Goal: Check status: Check status

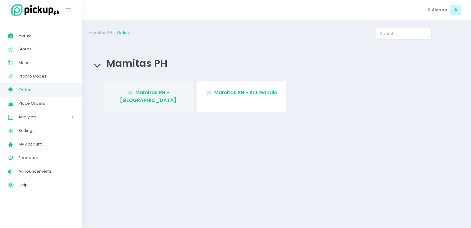
click at [157, 101] on link "Stockholm-icons / Shopping / Cart1 Created with Sketch. Mamitas PH - [GEOGRAPHI…" at bounding box center [148, 96] width 89 height 31
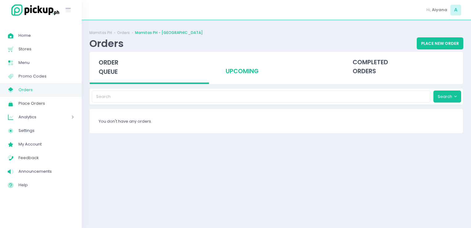
click at [217, 64] on div "upcoming" at bounding box center [276, 67] width 119 height 30
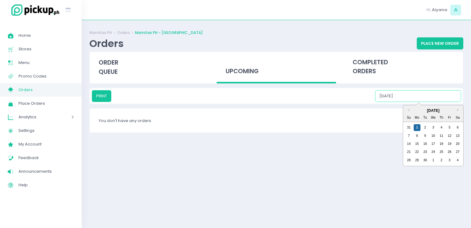
click at [413, 94] on input "09/01/2025" at bounding box center [418, 96] width 86 height 12
click at [427, 125] on div "2" at bounding box center [425, 127] width 7 height 7
drag, startPoint x: 433, startPoint y: 94, endPoint x: 433, endPoint y: 127, distance: 32.7
click at [433, 102] on div "PRINT 09/02/2025 Previous Month Next Month September 2025 Su Mo Tu We Th Fr Sa …" at bounding box center [276, 96] width 369 height 12
click at [433, 127] on div "3" at bounding box center [433, 127] width 7 height 7
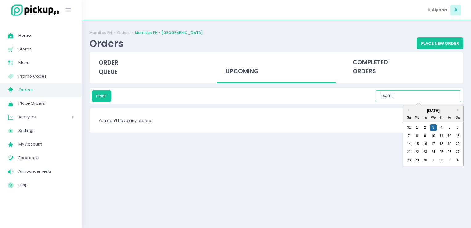
click at [443, 92] on input "09/03/2025" at bounding box center [418, 96] width 86 height 12
click at [441, 125] on div "4" at bounding box center [441, 127] width 7 height 7
drag, startPoint x: 441, startPoint y: 99, endPoint x: 449, endPoint y: 127, distance: 28.7
click at [449, 102] on div "PRINT 09/04/2025 Previous Month Next Month September 2025 Su Mo Tu We Th Fr Sa …" at bounding box center [276, 96] width 369 height 12
click at [449, 127] on div "5" at bounding box center [449, 127] width 7 height 7
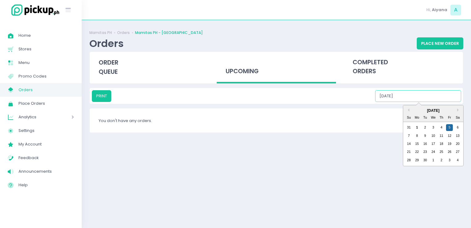
drag, startPoint x: 454, startPoint y: 92, endPoint x: 458, endPoint y: 123, distance: 30.7
click at [458, 102] on div "PRINT 09/05/2025 Previous Month Next Month September 2025 Su Mo Tu We Th Fr Sa …" at bounding box center [276, 96] width 369 height 12
click at [458, 123] on div "31 1 2 3 4 5 6" at bounding box center [433, 127] width 57 height 8
click at [458, 128] on div "6" at bounding box center [457, 127] width 7 height 7
drag, startPoint x: 449, startPoint y: 96, endPoint x: 407, endPoint y: 135, distance: 57.6
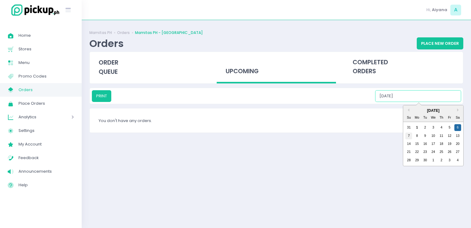
click at [407, 102] on div "PRINT 09/06/2025 Previous Month Next Month September 2025 Su Mo Tu We Th Fr Sa …" at bounding box center [276, 96] width 369 height 12
click at [407, 135] on div "7" at bounding box center [408, 135] width 7 height 7
type input "09/07/2025"
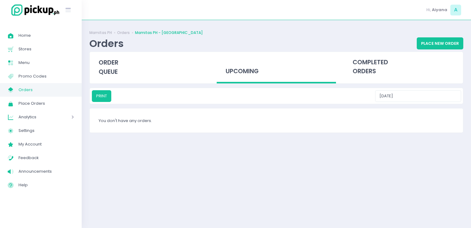
click at [42, 88] on span "Orders" at bounding box center [45, 90] width 55 height 8
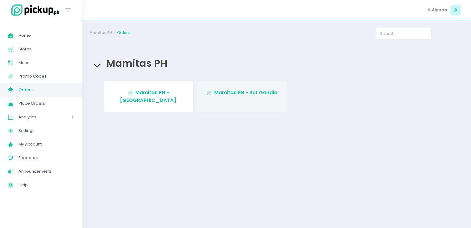
click at [218, 99] on link "Stockholm-icons / Shopping / Cart1 Created with Sketch. Mamitas PH - Sct Gandia" at bounding box center [241, 96] width 89 height 31
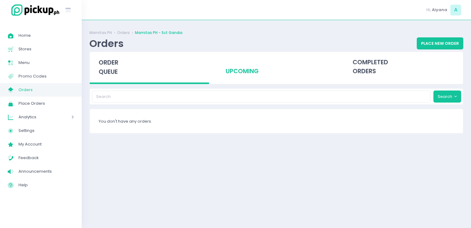
click at [231, 67] on div "upcoming" at bounding box center [276, 67] width 119 height 30
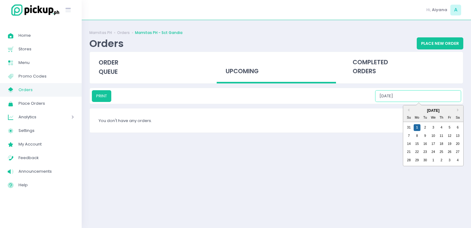
click at [435, 93] on input "09/01/2025" at bounding box center [418, 96] width 86 height 12
click at [425, 129] on div "2" at bounding box center [425, 127] width 7 height 7
drag, startPoint x: 419, startPoint y: 96, endPoint x: 435, endPoint y: 128, distance: 35.6
click at [435, 102] on div "PRINT 09/02/2025 Previous Month Next Month September 2025 Su Mo Tu We Th Fr Sa …" at bounding box center [276, 96] width 369 height 12
click at [435, 128] on div "3" at bounding box center [433, 127] width 7 height 7
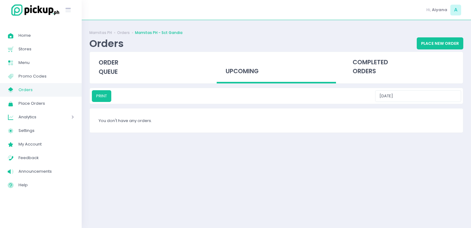
click at [445, 102] on div "PRINT 09/03/2025" at bounding box center [276, 96] width 373 height 16
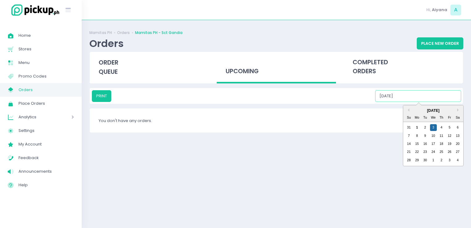
drag, startPoint x: 445, startPoint y: 99, endPoint x: 442, endPoint y: 122, distance: 23.4
click at [442, 102] on div "PRINT 09/03/2025 Previous Month Next Month September 2025 Su Mo Tu We Th Fr Sa …" at bounding box center [276, 96] width 369 height 12
click at [442, 126] on div "4" at bounding box center [441, 127] width 7 height 7
drag, startPoint x: 441, startPoint y: 94, endPoint x: 450, endPoint y: 129, distance: 36.2
click at [450, 102] on div "PRINT 09/04/2025 Previous Month Next Month September 2025 Su Mo Tu We Th Fr Sa …" at bounding box center [276, 96] width 369 height 12
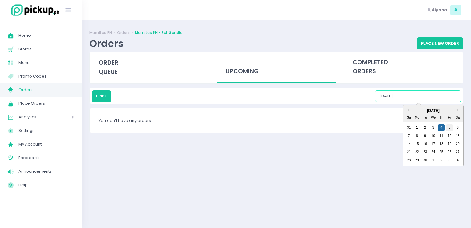
click at [450, 129] on div "5" at bounding box center [449, 127] width 7 height 7
drag, startPoint x: 448, startPoint y: 96, endPoint x: 457, endPoint y: 125, distance: 29.9
click at [457, 102] on div "PRINT 09/05/2025 Previous Month Next Month September 2025 Su Mo Tu We Th Fr Sa …" at bounding box center [276, 96] width 369 height 12
click at [457, 125] on div "6" at bounding box center [457, 127] width 7 height 7
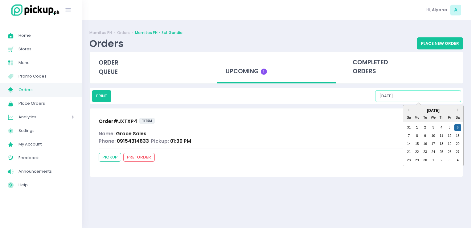
click at [429, 99] on input "09/06/2025" at bounding box center [418, 96] width 86 height 12
click at [408, 135] on div "7" at bounding box center [408, 135] width 7 height 7
type input "09/07/2025"
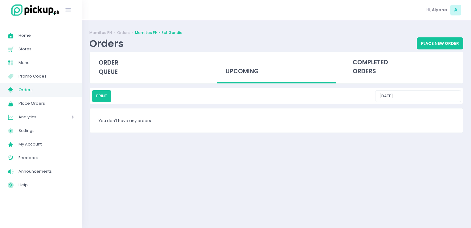
click at [65, 92] on span "Orders" at bounding box center [45, 90] width 55 height 8
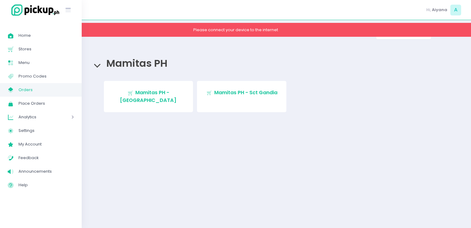
click at [45, 87] on span "Orders" at bounding box center [45, 90] width 55 height 8
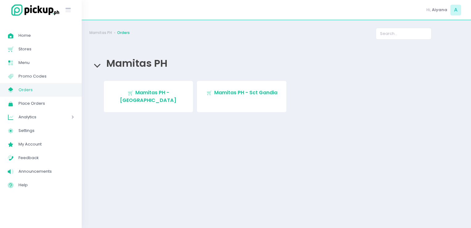
click at [68, 96] on link "My Store Created with Sketch. Orders" at bounding box center [41, 90] width 82 height 14
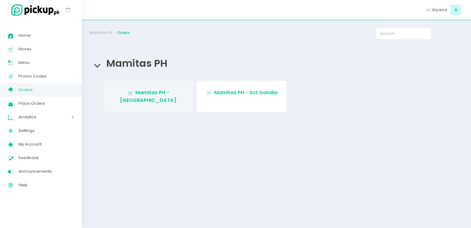
click at [111, 100] on link "Stockholm-icons / Shopping / Cart1 Created with Sketch. Mamitas PH - Blue Ridge" at bounding box center [148, 96] width 89 height 31
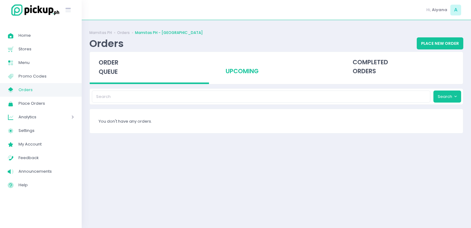
click at [250, 73] on div "upcoming" at bounding box center [276, 67] width 119 height 30
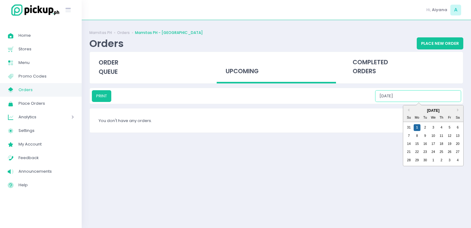
click at [418, 93] on input "09/01/2025" at bounding box center [418, 96] width 86 height 12
click at [426, 129] on div "2" at bounding box center [425, 127] width 7 height 7
click at [439, 91] on input "09/02/2025" at bounding box center [418, 96] width 86 height 12
click at [432, 129] on div "3" at bounding box center [433, 127] width 7 height 7
click at [442, 91] on input "09/03/2025" at bounding box center [418, 96] width 86 height 12
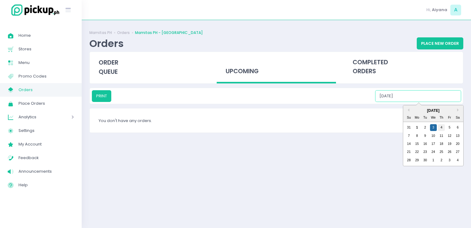
click at [440, 126] on div "4" at bounding box center [441, 127] width 7 height 7
click at [446, 94] on input "09/04/2025" at bounding box center [418, 96] width 86 height 12
click at [451, 125] on div "5" at bounding box center [449, 127] width 7 height 7
drag, startPoint x: 445, startPoint y: 92, endPoint x: 456, endPoint y: 128, distance: 37.7
click at [456, 102] on div "PRINT 09/05/2025 Previous Month Next Month September 2025 Su Mo Tu We Th Fr Sa …" at bounding box center [276, 96] width 369 height 12
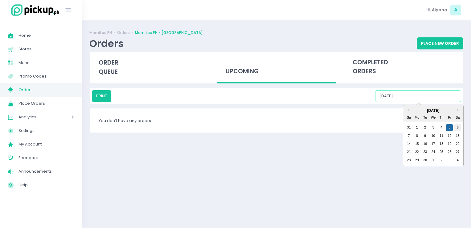
click at [456, 128] on div "6" at bounding box center [457, 127] width 7 height 7
click at [449, 99] on input "09/06/2025" at bounding box center [418, 96] width 86 height 12
click at [410, 133] on div "7" at bounding box center [408, 135] width 7 height 7
type input "09/07/2025"
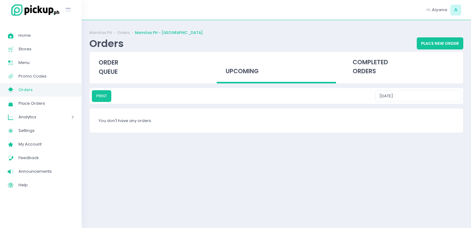
click at [72, 88] on span "Orders" at bounding box center [45, 90] width 55 height 8
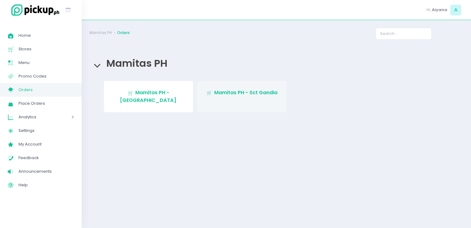
click at [233, 95] on span "Mamitas PH - Sct Gandia" at bounding box center [245, 92] width 63 height 7
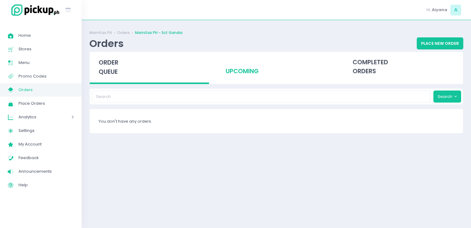
click at [237, 74] on div "upcoming" at bounding box center [276, 67] width 119 height 30
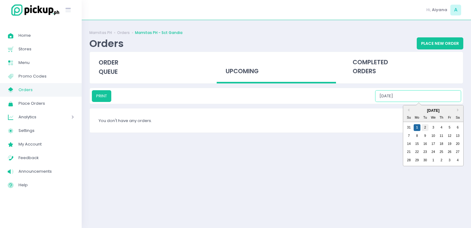
drag, startPoint x: 432, startPoint y: 95, endPoint x: 425, endPoint y: 126, distance: 31.5
click at [425, 102] on div "PRINT 09/01/2025 Previous Month Next Month September 2025 Su Mo Tu We Th Fr Sa …" at bounding box center [276, 96] width 369 height 12
click at [425, 126] on div "2" at bounding box center [425, 127] width 7 height 7
drag, startPoint x: 443, startPoint y: 98, endPoint x: 435, endPoint y: 128, distance: 31.6
click at [435, 102] on div "PRINT 09/02/2025 Previous Month Next Month September 2025 Su Mo Tu We Th Fr Sa …" at bounding box center [276, 96] width 369 height 12
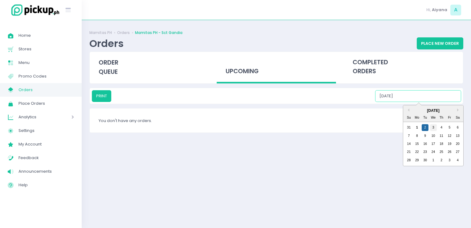
click at [435, 128] on div "3" at bounding box center [433, 127] width 7 height 7
drag, startPoint x: 439, startPoint y: 97, endPoint x: 440, endPoint y: 128, distance: 30.5
click at [440, 102] on div "PRINT 09/03/2025 Previous Month Next Month September 2025 Su Mo Tu We Th Fr Sa …" at bounding box center [276, 96] width 369 height 12
click at [440, 128] on div "4" at bounding box center [441, 127] width 7 height 7
click at [445, 95] on input "09/04/2025" at bounding box center [418, 96] width 86 height 12
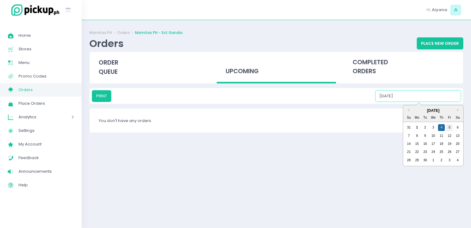
click at [447, 127] on div "5" at bounding box center [449, 127] width 7 height 7
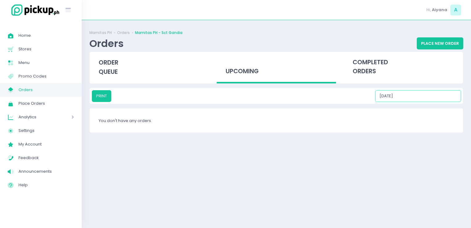
click at [453, 92] on input "09/05/2025" at bounding box center [418, 96] width 86 height 12
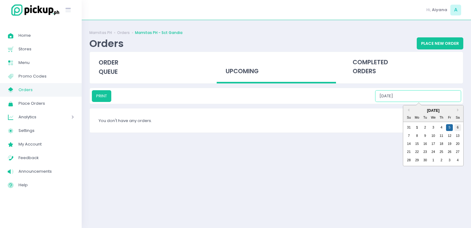
click at [458, 126] on div "6" at bounding box center [457, 127] width 7 height 7
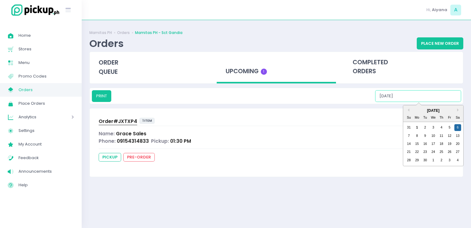
click at [446, 101] on input "09/06/2025" at bounding box center [418, 96] width 86 height 12
click at [410, 134] on div "7" at bounding box center [408, 135] width 7 height 7
type input "09/07/2025"
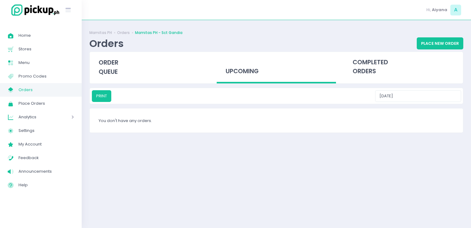
click at [76, 86] on link "My Store Created with Sketch. Orders" at bounding box center [41, 90] width 82 height 14
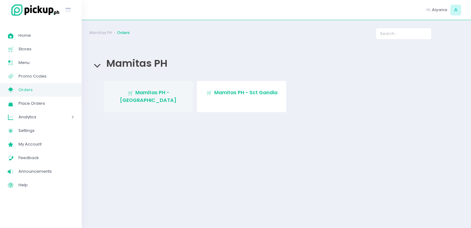
click at [133, 85] on link "Stockholm-icons / Shopping / Cart1 Created with Sketch. Mamitas PH - Blue Ridge" at bounding box center [148, 96] width 89 height 31
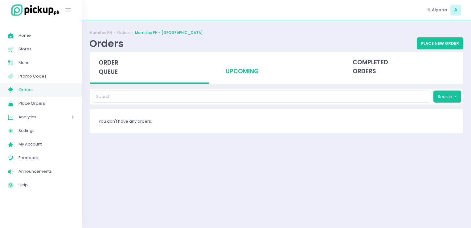
click at [221, 68] on div "upcoming" at bounding box center [276, 67] width 119 height 30
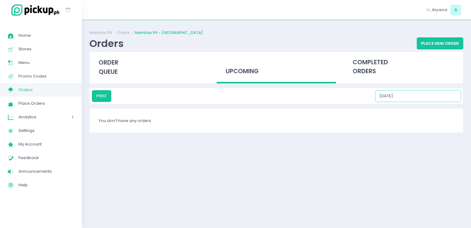
click at [435, 100] on input "09/01/2025" at bounding box center [418, 96] width 86 height 12
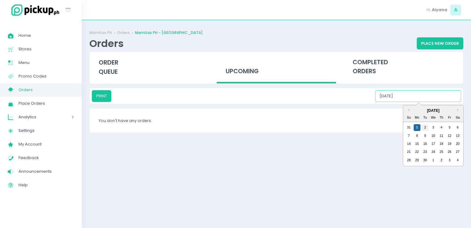
click at [423, 128] on div "2" at bounding box center [425, 127] width 7 height 7
click at [442, 97] on input "09/02/2025" at bounding box center [418, 96] width 86 height 12
click at [432, 126] on div "3" at bounding box center [433, 127] width 7 height 7
type input "09/03/2025"
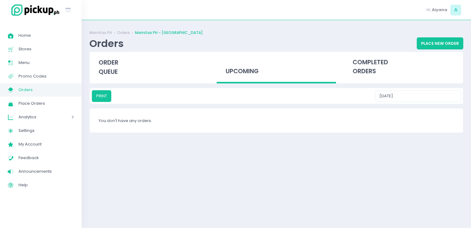
click at [43, 87] on span "Orders" at bounding box center [45, 90] width 55 height 8
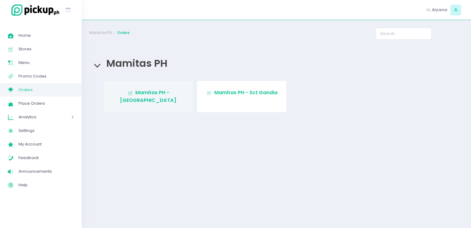
click at [112, 87] on link "Stockholm-icons / Shopping / Cart1 Created with Sketch. Mamitas PH - Blue Ridge" at bounding box center [148, 96] width 89 height 31
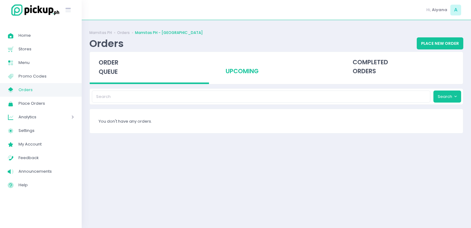
click at [240, 68] on div "upcoming" at bounding box center [276, 67] width 119 height 30
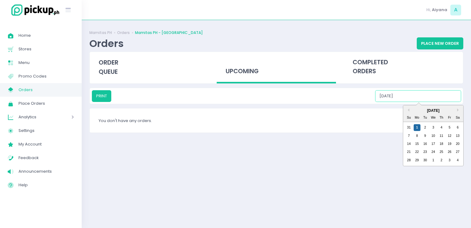
click at [410, 96] on input "09/01/2025" at bounding box center [418, 96] width 86 height 12
click at [424, 124] on div "2" at bounding box center [425, 127] width 7 height 7
drag, startPoint x: 439, startPoint y: 94, endPoint x: 433, endPoint y: 127, distance: 33.3
click at [433, 102] on div "PRINT 09/02/2025 Previous Month Next Month September 2025 Su Mo Tu We Th Fr Sa …" at bounding box center [276, 96] width 369 height 12
click at [433, 127] on div "3" at bounding box center [433, 127] width 7 height 7
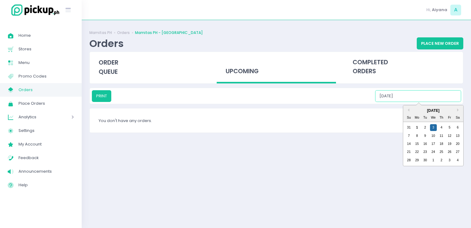
click at [436, 95] on input "09/03/2025" at bounding box center [418, 96] width 86 height 12
click at [444, 129] on div "4" at bounding box center [441, 127] width 7 height 7
click at [440, 94] on input "09/04/2025" at bounding box center [418, 96] width 86 height 12
click at [450, 125] on div "5" at bounding box center [449, 127] width 7 height 7
drag, startPoint x: 455, startPoint y: 99, endPoint x: 458, endPoint y: 125, distance: 25.4
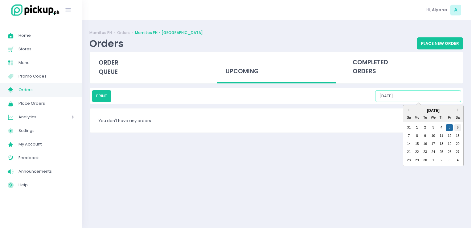
click at [458, 102] on div "PRINT 09/05/2025 Previous Month Next Month September 2025 Su Mo Tu We Th Fr Sa …" at bounding box center [276, 96] width 369 height 12
click at [458, 125] on div "6" at bounding box center [457, 127] width 7 height 7
click at [441, 98] on input "09/06/2025" at bounding box center [418, 96] width 86 height 12
click at [409, 134] on div "7" at bounding box center [408, 135] width 7 height 7
type input "09/07/2025"
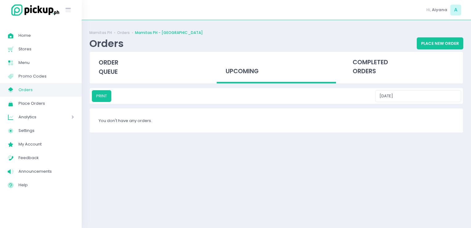
click at [77, 88] on link "My Store Created with Sketch. Orders" at bounding box center [41, 90] width 82 height 14
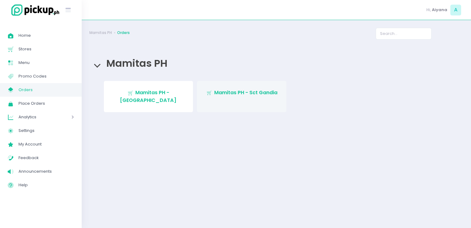
click at [201, 99] on link "Stockholm-icons / Shopping / Cart1 Created with Sketch. Mamitas PH - Sct Gandia" at bounding box center [241, 96] width 89 height 31
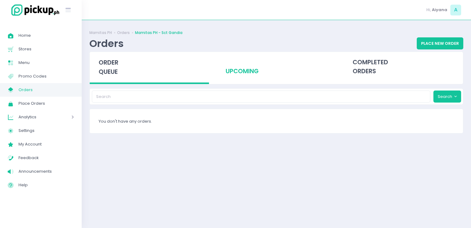
click at [244, 73] on div "upcoming" at bounding box center [276, 67] width 119 height 30
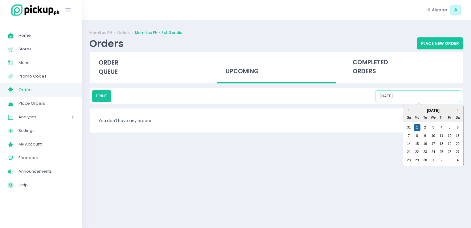
click at [424, 96] on input "09/01/2025" at bounding box center [418, 96] width 86 height 12
click at [425, 126] on div "2" at bounding box center [425, 127] width 7 height 7
drag, startPoint x: 432, startPoint y: 100, endPoint x: 433, endPoint y: 125, distance: 25.3
click at [433, 102] on div "PRINT 09/02/2025 Previous Month Next Month September 2025 Su Mo Tu We Th Fr Sa …" at bounding box center [276, 96] width 369 height 12
click at [433, 125] on div "3" at bounding box center [433, 127] width 7 height 7
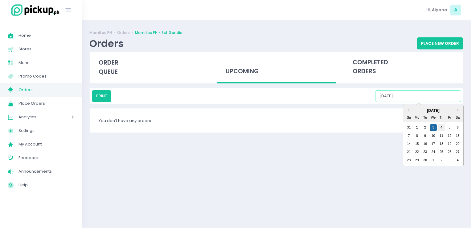
drag, startPoint x: 441, startPoint y: 95, endPoint x: 441, endPoint y: 127, distance: 32.4
click at [441, 102] on div "PRINT 09/03/2025 Previous Month Next Month September 2025 Su Mo Tu We Th Fr Sa …" at bounding box center [276, 96] width 369 height 12
click at [441, 127] on div "4" at bounding box center [441, 127] width 7 height 7
drag, startPoint x: 444, startPoint y: 98, endPoint x: 452, endPoint y: 128, distance: 31.2
click at [452, 102] on div "PRINT 09/04/2025 Previous Month Next Month September 2025 Su Mo Tu We Th Fr Sa …" at bounding box center [276, 96] width 369 height 12
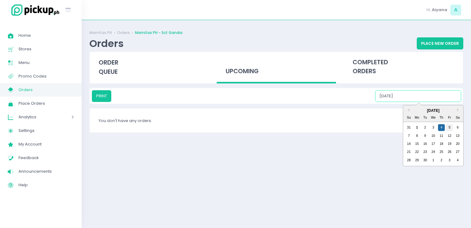
click at [452, 128] on div "5" at bounding box center [449, 127] width 7 height 7
click at [452, 90] on input "09/05/2025" at bounding box center [418, 96] width 86 height 12
click at [459, 126] on div "6" at bounding box center [457, 127] width 7 height 7
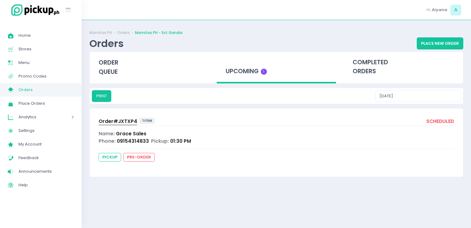
click at [452, 105] on div "Mamitas PH Orders Mamitas PH - Sct Gandia Orders Place New Order order queue up…" at bounding box center [276, 124] width 389 height 192
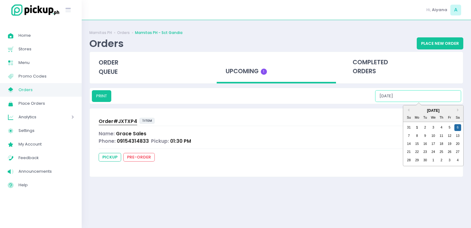
click at [451, 100] on input "09/06/2025" at bounding box center [418, 96] width 86 height 12
click at [409, 137] on div "7" at bounding box center [408, 135] width 7 height 7
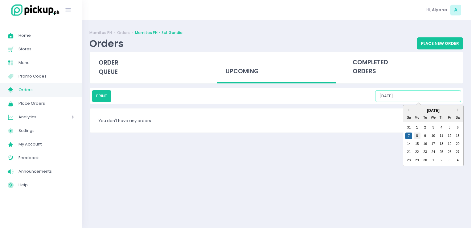
drag, startPoint x: 440, startPoint y: 98, endPoint x: 417, endPoint y: 135, distance: 43.3
click at [417, 102] on div "PRINT 09/07/2025 Previous Month Next Month September 2025 Su Mo Tu We Th Fr Sa …" at bounding box center [276, 96] width 369 height 12
click at [417, 135] on div "8" at bounding box center [417, 135] width 7 height 7
drag, startPoint x: 443, startPoint y: 93, endPoint x: 427, endPoint y: 133, distance: 43.0
click at [427, 102] on div "PRINT 09/08/2025 Previous Month Next Month September 2025 Su Mo Tu We Th Fr Sa …" at bounding box center [276, 96] width 369 height 12
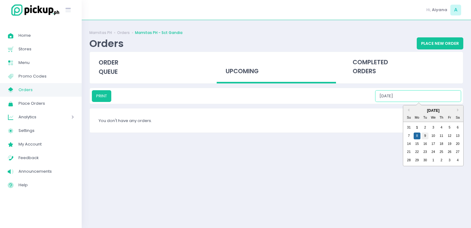
click at [427, 133] on div "9" at bounding box center [425, 135] width 7 height 7
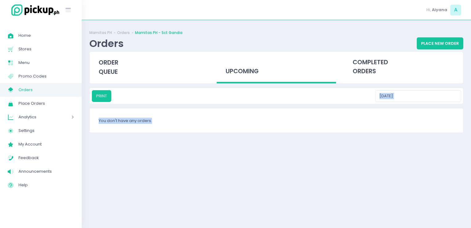
drag, startPoint x: 434, startPoint y: 109, endPoint x: 437, endPoint y: 102, distance: 7.3
click at [437, 102] on div "Mamitas PH Orders Mamitas PH - Sct Gandia Orders Place New Order order queue up…" at bounding box center [276, 124] width 389 height 192
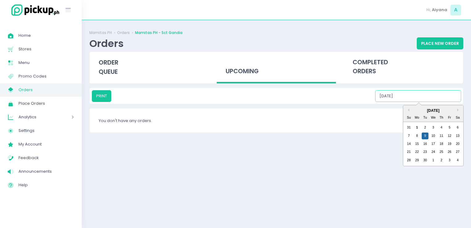
click at [437, 102] on div "PRINT 09/09/2025 Previous Month Next Month September 2025 Su Mo Tu We Th Fr Sa …" at bounding box center [276, 96] width 373 height 16
click at [435, 135] on div "10" at bounding box center [433, 135] width 7 height 7
drag, startPoint x: 443, startPoint y: 97, endPoint x: 441, endPoint y: 134, distance: 37.4
click at [441, 102] on div "PRINT 09/10/2025 Previous Month Next Month September 2025 Su Mo Tu We Th Fr Sa …" at bounding box center [276, 96] width 369 height 12
click at [441, 134] on div "11" at bounding box center [441, 135] width 7 height 7
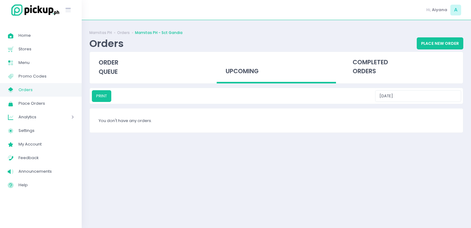
drag, startPoint x: 442, startPoint y: 102, endPoint x: 442, endPoint y: 95, distance: 6.8
click at [442, 95] on div "PRINT 09/11/2025" at bounding box center [276, 96] width 373 height 16
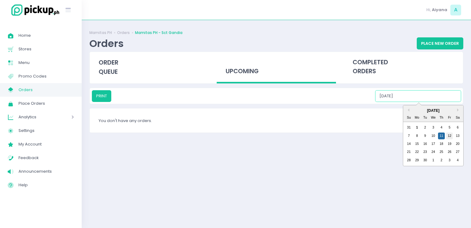
drag, startPoint x: 442, startPoint y: 95, endPoint x: 450, endPoint y: 135, distance: 40.6
click at [450, 102] on div "PRINT 09/11/2025 Previous Month Next Month September 2025 Su Mo Tu We Th Fr Sa …" at bounding box center [276, 96] width 369 height 12
click at [450, 135] on div "12" at bounding box center [449, 135] width 7 height 7
click at [448, 101] on input "09/12/2025" at bounding box center [418, 96] width 86 height 12
click at [458, 133] on div "13" at bounding box center [457, 135] width 7 height 7
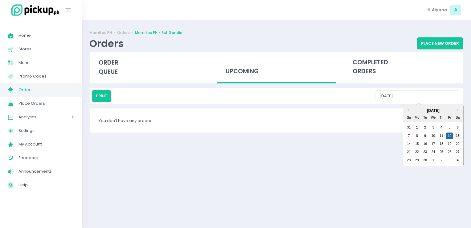
type input "09/13/2025"
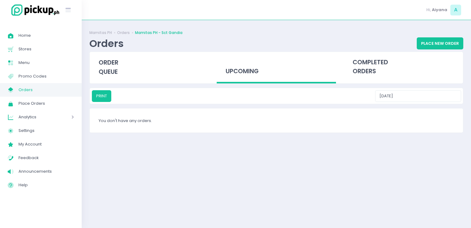
click at [54, 88] on span "Orders" at bounding box center [45, 90] width 55 height 8
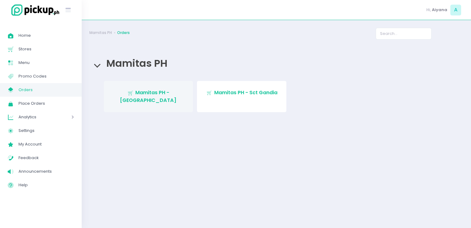
click at [167, 88] on link "Stockholm-icons / Shopping / Cart1 Created with Sketch. Mamitas PH - Blue Ridge" at bounding box center [148, 96] width 89 height 31
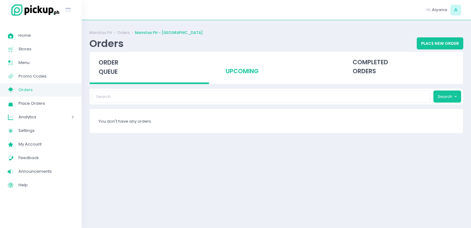
click at [244, 75] on div "upcoming" at bounding box center [276, 67] width 119 height 30
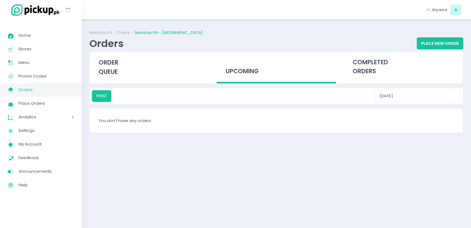
click at [45, 90] on span "Orders" at bounding box center [45, 90] width 55 height 8
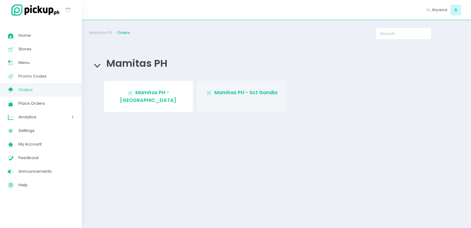
click at [224, 86] on link "Stockholm-icons / Shopping / Cart1 Created with Sketch. Mamitas PH - Sct Gandia" at bounding box center [241, 96] width 89 height 31
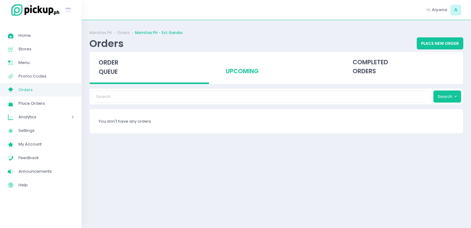
click at [229, 78] on div "upcoming" at bounding box center [276, 67] width 119 height 30
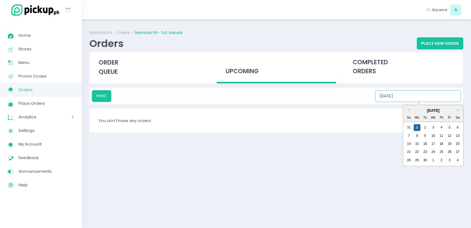
click at [411, 95] on input "09/01/2025" at bounding box center [418, 96] width 86 height 12
click at [425, 128] on div "2" at bounding box center [425, 127] width 7 height 7
click at [423, 99] on input "09/02/2025" at bounding box center [418, 96] width 86 height 12
click at [434, 128] on div "3" at bounding box center [433, 127] width 7 height 7
click at [436, 96] on input "09/03/2025" at bounding box center [418, 96] width 86 height 12
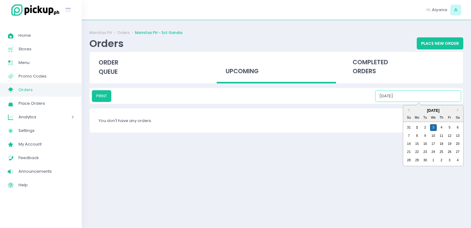
click at [443, 130] on div "31 1 2 3 4 5 6" at bounding box center [433, 127] width 57 height 8
click at [443, 128] on div "4" at bounding box center [441, 127] width 7 height 7
click at [441, 95] on input "09/04/2025" at bounding box center [418, 96] width 86 height 12
click at [449, 126] on div "5" at bounding box center [449, 127] width 7 height 7
click at [442, 94] on input "09/05/2025" at bounding box center [418, 96] width 86 height 12
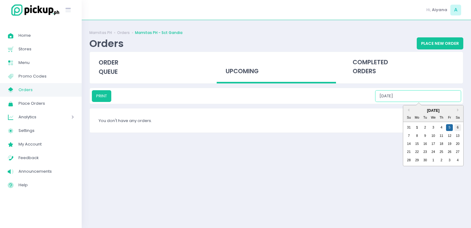
click at [458, 124] on div "6" at bounding box center [457, 127] width 7 height 7
type input "09/06/2025"
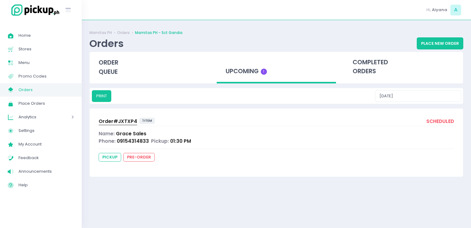
click at [51, 92] on span "Orders" at bounding box center [45, 90] width 55 height 8
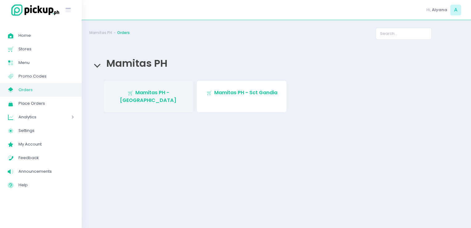
click at [154, 96] on span "Mamitas PH - Blue Ridge" at bounding box center [148, 96] width 57 height 14
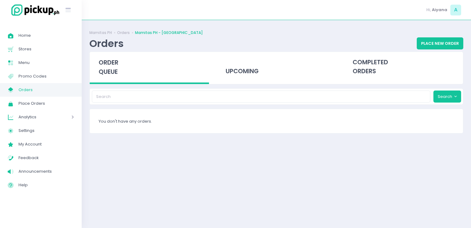
click at [210, 60] on div "order queue" at bounding box center [149, 68] width 127 height 32
click at [222, 61] on div "upcoming" at bounding box center [276, 67] width 119 height 30
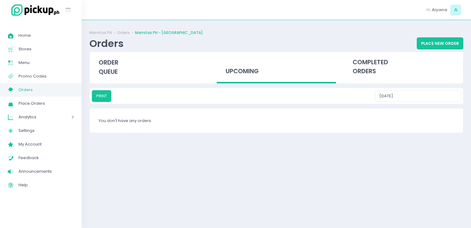
click at [67, 89] on span "Orders" at bounding box center [45, 90] width 55 height 8
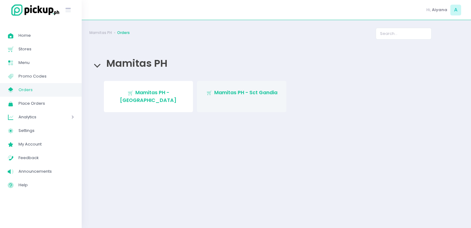
click at [230, 91] on span "Mamitas PH - Sct Gandia" at bounding box center [245, 92] width 63 height 7
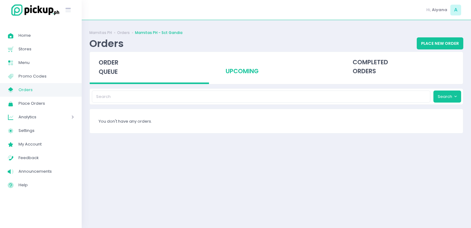
click at [232, 71] on div "upcoming" at bounding box center [276, 67] width 119 height 30
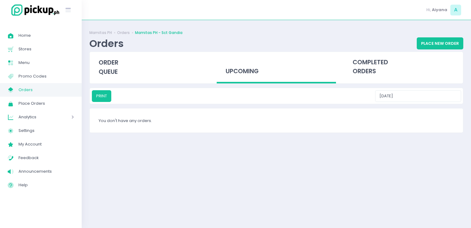
click at [15, 88] on span "My Store Created with Sketch." at bounding box center [13, 90] width 11 height 8
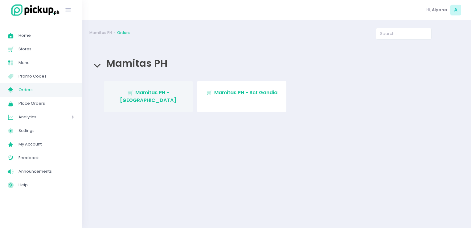
click at [161, 91] on span "Mamitas PH - Blue Ridge" at bounding box center [148, 96] width 57 height 14
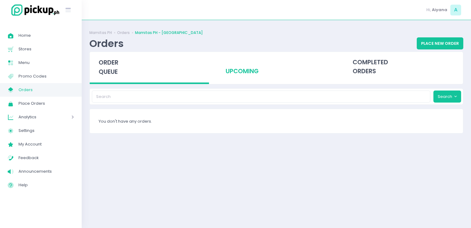
click at [287, 70] on div "upcoming" at bounding box center [276, 67] width 119 height 30
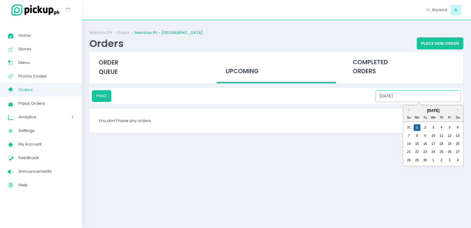
click at [448, 100] on input "09/01/2025" at bounding box center [418, 96] width 86 height 12
click at [424, 129] on div "2" at bounding box center [425, 127] width 7 height 7
click at [429, 93] on input "09/02/2025" at bounding box center [418, 96] width 86 height 12
click at [432, 125] on div "3" at bounding box center [433, 127] width 7 height 7
drag, startPoint x: 443, startPoint y: 91, endPoint x: 441, endPoint y: 129, distance: 38.9
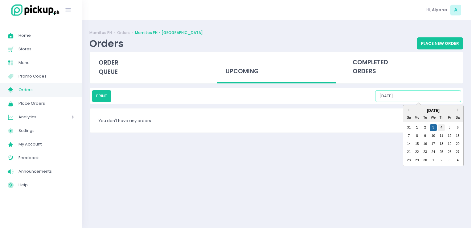
click at [441, 102] on div "PRINT 09/03/2025 Previous Month Next Month September 2025 Su Mo Tu We Th Fr Sa …" at bounding box center [276, 96] width 369 height 12
click at [441, 129] on div "4" at bounding box center [441, 127] width 7 height 7
drag, startPoint x: 438, startPoint y: 93, endPoint x: 448, endPoint y: 128, distance: 35.7
click at [448, 102] on div "PRINT 09/04/2025 Previous Month Next Month September 2025 Su Mo Tu We Th Fr Sa …" at bounding box center [276, 96] width 369 height 12
click at [448, 128] on div "5" at bounding box center [449, 127] width 7 height 7
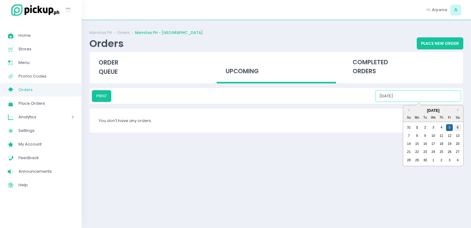
drag, startPoint x: 448, startPoint y: 93, endPoint x: 458, endPoint y: 128, distance: 36.7
click at [458, 102] on div "PRINT 09/05/2025 Previous Month Next Month September 2025 Su Mo Tu We Th Fr Sa …" at bounding box center [276, 96] width 369 height 12
click at [458, 128] on div "6" at bounding box center [457, 127] width 7 height 7
drag, startPoint x: 450, startPoint y: 97, endPoint x: 409, endPoint y: 135, distance: 55.9
click at [409, 102] on div "PRINT 09/06/2025 Previous Month Next Month September 2025 Su Mo Tu We Th Fr Sa …" at bounding box center [276, 96] width 369 height 12
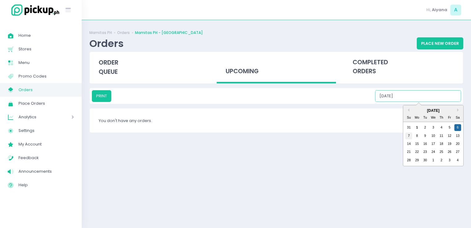
click at [409, 135] on div "7" at bounding box center [408, 135] width 7 height 7
type input "09/07/2025"
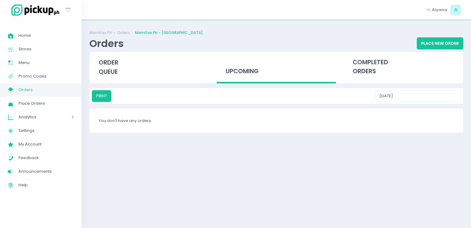
click at [54, 88] on span "Orders" at bounding box center [45, 90] width 55 height 8
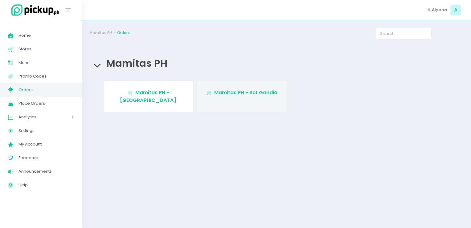
click at [237, 91] on span "Mamitas PH - Sct Gandia" at bounding box center [245, 92] width 63 height 7
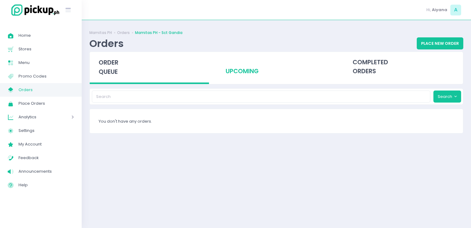
click at [247, 68] on div "upcoming" at bounding box center [276, 67] width 119 height 30
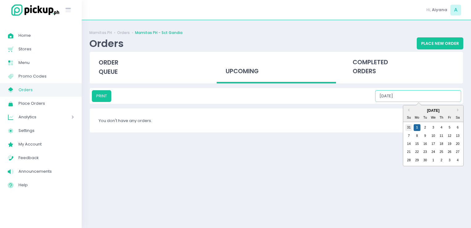
drag, startPoint x: 409, startPoint y: 96, endPoint x: 409, endPoint y: 126, distance: 29.9
click at [409, 102] on div "PRINT 09/01/2025 Previous Month Next Month September 2025 Su Mo Tu We Th Fr Sa …" at bounding box center [276, 96] width 369 height 12
click at [409, 126] on div "31" at bounding box center [408, 127] width 7 height 7
drag, startPoint x: 425, startPoint y: 98, endPoint x: 431, endPoint y: 166, distance: 68.4
click at [431, 102] on div "PRINT 08/31/2025 Previous Month Next Month August 2025 Su Mo Tu We Th Fr Sa 27 …" at bounding box center [276, 96] width 369 height 12
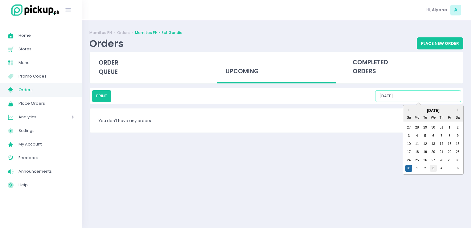
click at [431, 166] on div "3" at bounding box center [433, 168] width 7 height 7
click at [429, 94] on input "09/03/2025" at bounding box center [418, 96] width 86 height 12
click at [440, 126] on div "4" at bounding box center [441, 127] width 7 height 7
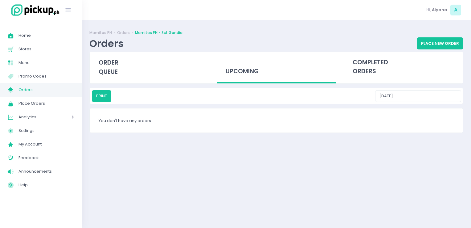
drag, startPoint x: 445, startPoint y: 89, endPoint x: 448, endPoint y: 99, distance: 10.4
click at [448, 99] on div "PRINT 09/04/2025" at bounding box center [276, 96] width 373 height 16
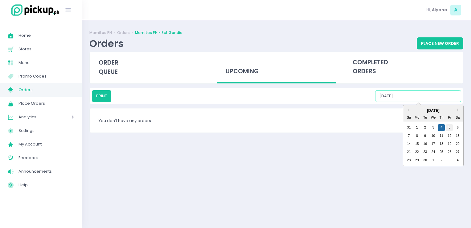
drag, startPoint x: 448, startPoint y: 99, endPoint x: 449, endPoint y: 127, distance: 27.5
click at [449, 102] on div "PRINT 09/04/2025 Previous Month Next Month September 2025 Su Mo Tu We Th Fr Sa …" at bounding box center [276, 96] width 369 height 12
click at [449, 127] on div "5" at bounding box center [449, 127] width 7 height 7
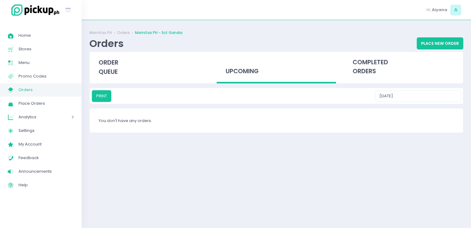
click at [440, 82] on div "completed orders" at bounding box center [403, 68] width 127 height 32
click at [440, 88] on div "PRINT 09/05/2025" at bounding box center [276, 96] width 373 height 16
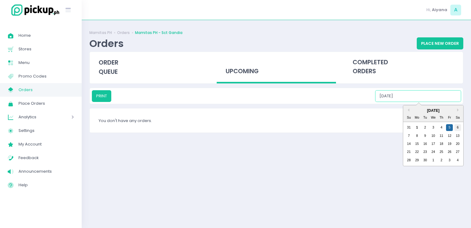
drag, startPoint x: 442, startPoint y: 97, endPoint x: 458, endPoint y: 127, distance: 33.6
click at [458, 102] on div "PRINT 09/05/2025 Previous Month Next Month September 2025 Su Mo Tu We Th Fr Sa …" at bounding box center [276, 96] width 369 height 12
click at [458, 127] on div "6" at bounding box center [457, 127] width 7 height 7
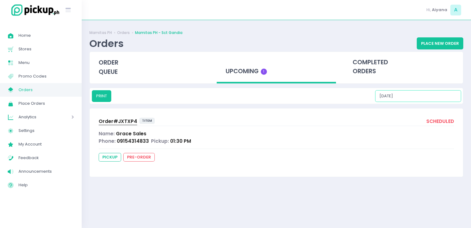
click at [439, 90] on input "09/06/2025" at bounding box center [418, 96] width 86 height 12
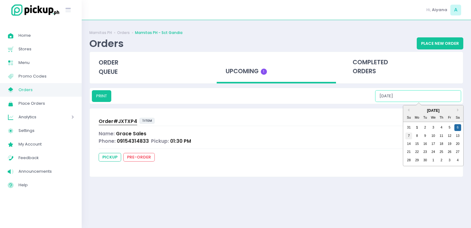
click at [409, 135] on div "7" at bounding box center [408, 135] width 7 height 7
type input "09/07/2025"
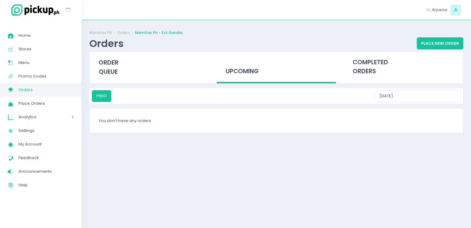
click at [63, 90] on span "Orders" at bounding box center [45, 90] width 55 height 8
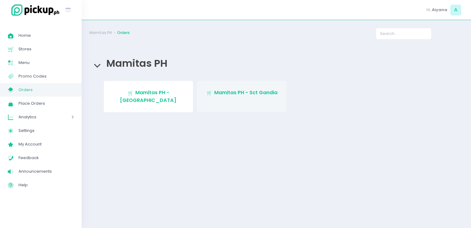
click at [244, 84] on link "Stockholm-icons / Shopping / Cart1 Created with Sketch. Mamitas PH - Sct Gandia" at bounding box center [241, 96] width 89 height 31
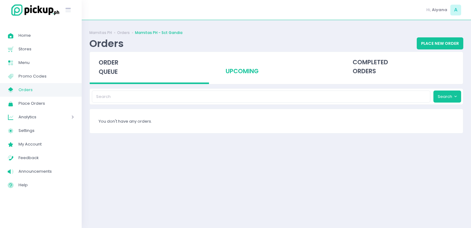
click at [250, 67] on div "upcoming" at bounding box center [276, 67] width 119 height 30
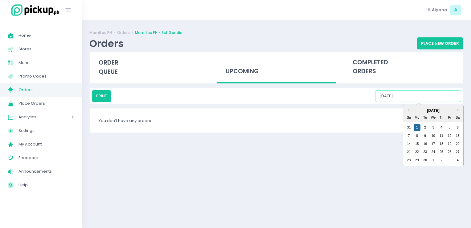
click at [433, 99] on input "09/01/2025" at bounding box center [418, 96] width 86 height 12
click at [423, 129] on div "2" at bounding box center [425, 127] width 7 height 7
drag, startPoint x: 436, startPoint y: 94, endPoint x: 434, endPoint y: 127, distance: 32.7
click at [434, 102] on div "PRINT 09/02/2025 Previous Month Next Month September 2025 Su Mo Tu We Th Fr Sa …" at bounding box center [276, 96] width 369 height 12
click at [434, 127] on div "3" at bounding box center [433, 127] width 7 height 7
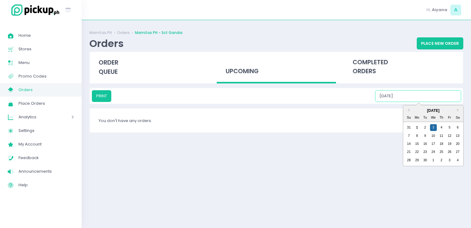
click at [428, 93] on input "09/03/2025" at bounding box center [418, 96] width 86 height 12
click at [443, 126] on div "4" at bounding box center [441, 127] width 7 height 7
click at [437, 99] on input "09/04/2025" at bounding box center [418, 96] width 86 height 12
click at [449, 125] on div "5" at bounding box center [449, 127] width 7 height 7
click at [439, 98] on input "09/05/2025" at bounding box center [418, 96] width 86 height 12
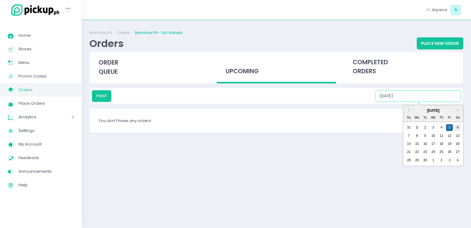
click at [457, 125] on div "6" at bounding box center [457, 127] width 7 height 7
type input "09/06/2025"
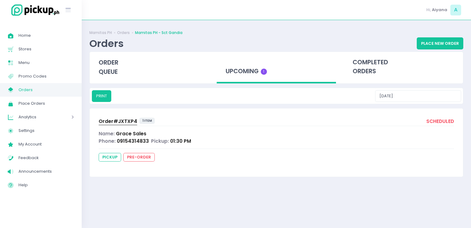
click at [48, 91] on span "Orders" at bounding box center [45, 90] width 55 height 8
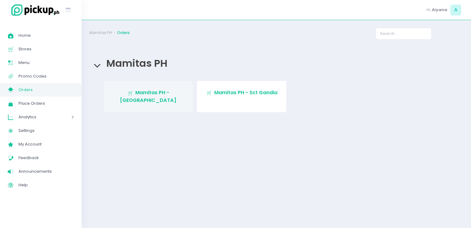
click at [155, 96] on link "Stockholm-icons / Shopping / Cart1 Created with Sketch. Mamitas PH - Blue Ridge" at bounding box center [148, 96] width 89 height 31
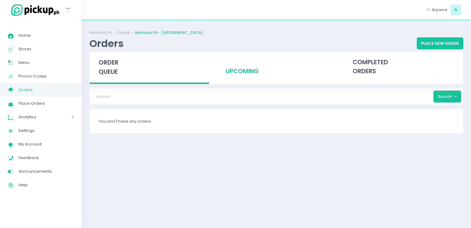
click at [251, 58] on div "upcoming" at bounding box center [276, 67] width 119 height 30
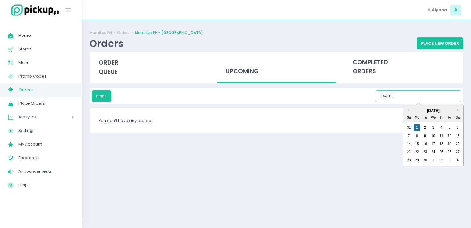
click at [441, 91] on input "09/01/2025" at bounding box center [418, 96] width 86 height 12
click at [427, 125] on div "2" at bounding box center [425, 127] width 7 height 7
click at [434, 100] on input "09/02/2025" at bounding box center [418, 96] width 86 height 12
click at [433, 127] on div "3" at bounding box center [433, 127] width 7 height 7
drag, startPoint x: 444, startPoint y: 93, endPoint x: 441, endPoint y: 124, distance: 31.0
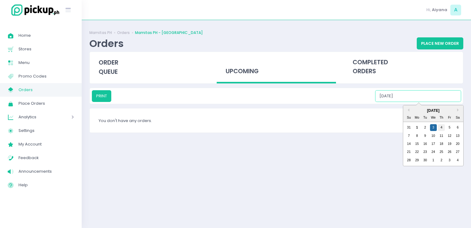
click at [441, 102] on div "PRINT 09/03/2025 Previous Month Next Month September 2025 Su Mo Tu We Th Fr Sa …" at bounding box center [276, 96] width 369 height 12
click at [441, 124] on div "4" at bounding box center [441, 127] width 7 height 7
drag, startPoint x: 443, startPoint y: 93, endPoint x: 449, endPoint y: 129, distance: 36.3
click at [449, 102] on div "PRINT 09/04/2025 Previous Month Next Month September 2025 Su Mo Tu We Th Fr Sa …" at bounding box center [276, 96] width 369 height 12
click at [449, 129] on div "5" at bounding box center [449, 127] width 7 height 7
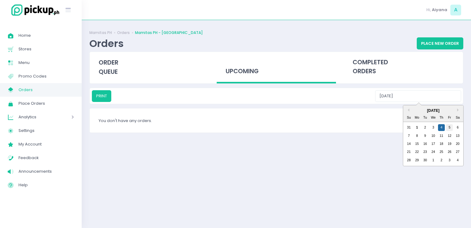
type input "09/05/2025"
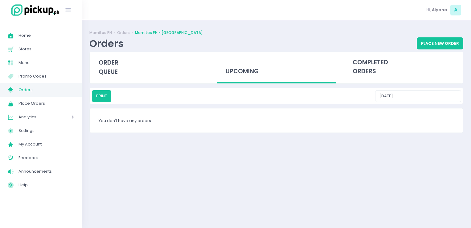
click at [68, 91] on span "Orders" at bounding box center [45, 90] width 55 height 8
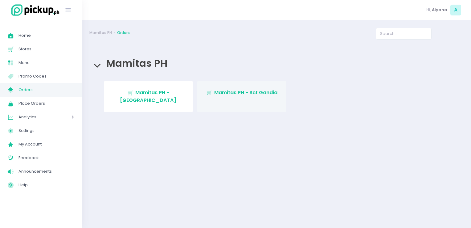
click at [230, 91] on span "Mamitas PH - Sct Gandia" at bounding box center [245, 92] width 63 height 7
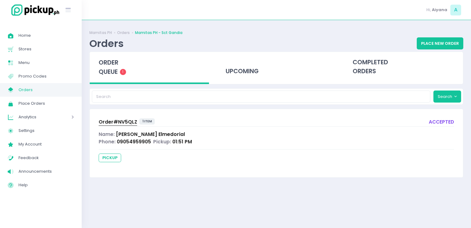
click at [113, 118] on span "Order# NV5QLZ" at bounding box center [118, 121] width 39 height 6
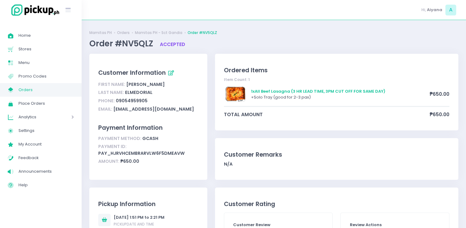
click at [59, 93] on span "Orders" at bounding box center [45, 90] width 55 height 8
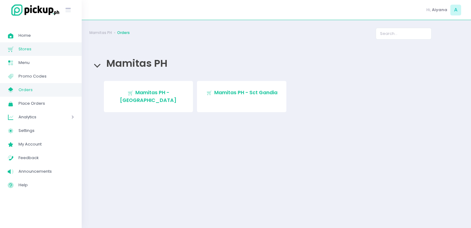
click at [28, 49] on span "Stores" at bounding box center [45, 49] width 55 height 8
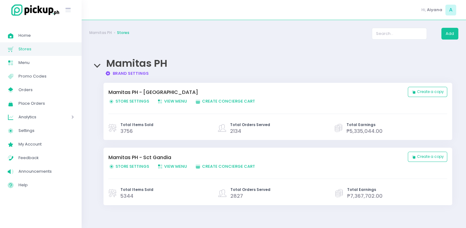
click at [115, 101] on span "Store Settings Created with Sketch. Store Settings" at bounding box center [129, 101] width 41 height 6
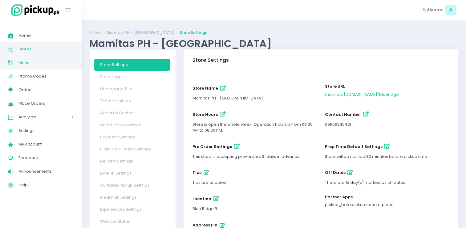
click at [36, 60] on span "Menu" at bounding box center [45, 63] width 55 height 8
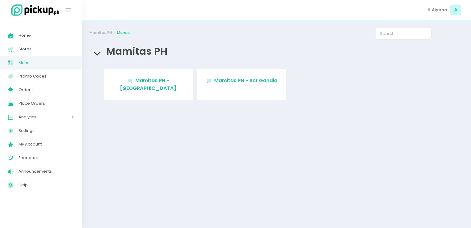
click at [164, 93] on div "Stockholm-icons / Shopping / Cart1 Created with Sketch. Mamitas PH - Blue Ridge…" at bounding box center [276, 86] width 369 height 35
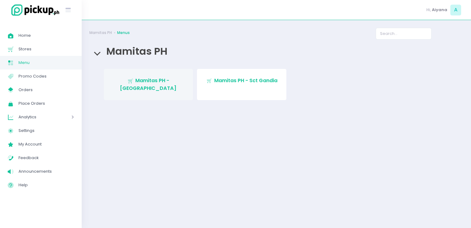
click at [162, 84] on span "Mamitas PH - Blue Ridge" at bounding box center [148, 84] width 57 height 14
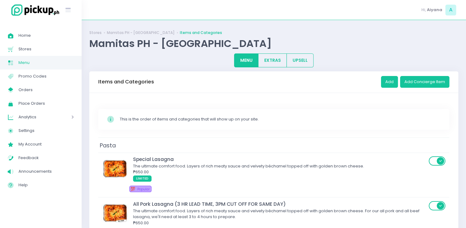
scroll to position [199, 0]
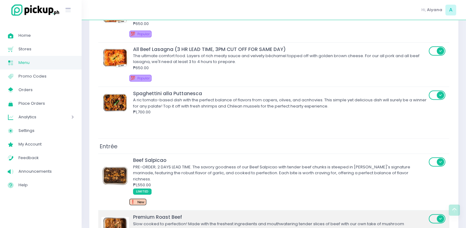
click at [435, 214] on span at bounding box center [438, 218] width 18 height 9
click at [121, 213] on input "checkbox" at bounding box center [121, 213] width 0 height 0
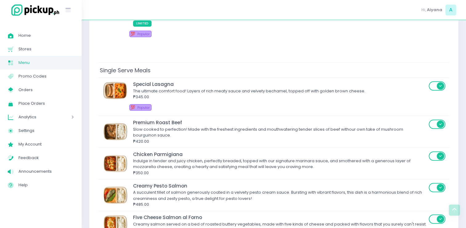
scroll to position [611, 0]
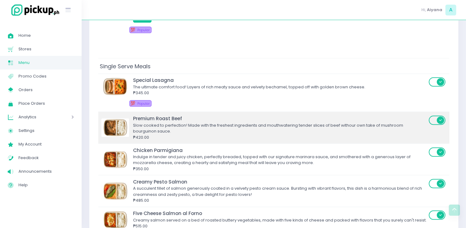
click at [436, 115] on span at bounding box center [438, 119] width 18 height 9
click at [121, 115] on input "checkbox" at bounding box center [121, 115] width 0 height 0
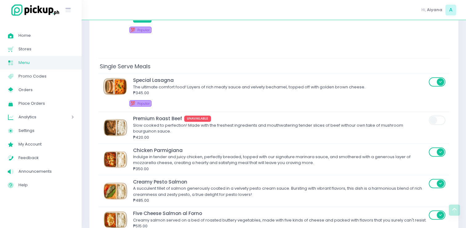
click at [42, 59] on span "Menu" at bounding box center [45, 63] width 55 height 8
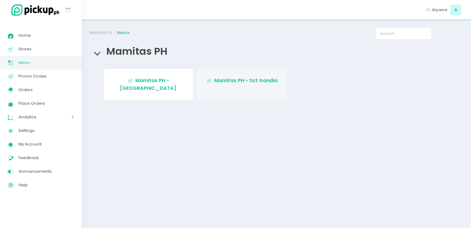
click at [224, 80] on span "Mamitas PH - Sct Gandia" at bounding box center [245, 80] width 63 height 7
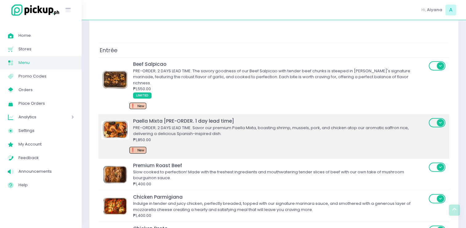
scroll to position [296, 0]
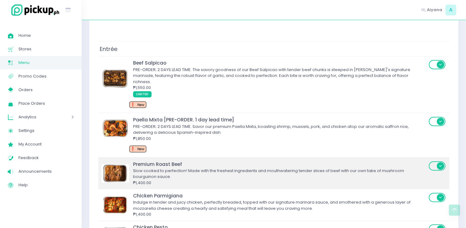
click at [432, 161] on span at bounding box center [438, 165] width 18 height 9
click at [121, 160] on input "checkbox" at bounding box center [121, 160] width 0 height 0
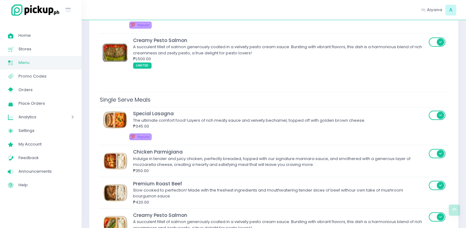
scroll to position [579, 0]
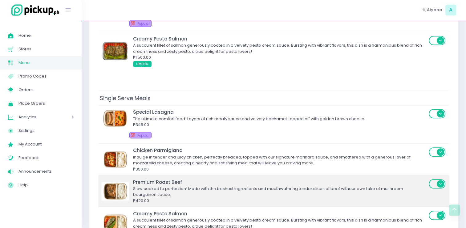
click at [437, 179] on span at bounding box center [438, 183] width 18 height 9
click at [121, 178] on input "checkbox" at bounding box center [121, 178] width 0 height 0
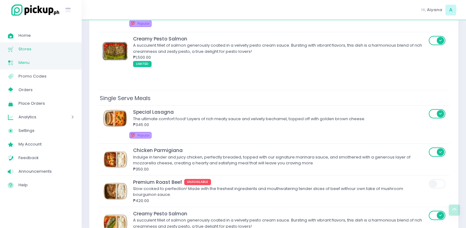
click at [35, 54] on link "Stores Created with Sketch. Stores" at bounding box center [41, 49] width 82 height 14
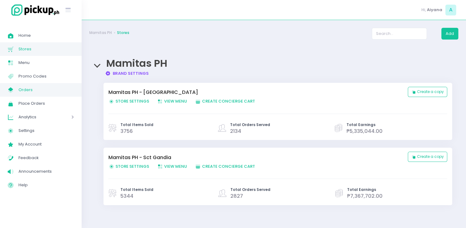
click at [25, 89] on span "Orders" at bounding box center [45, 90] width 55 height 8
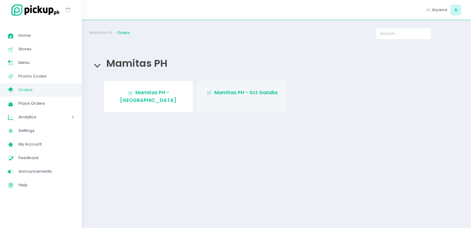
click at [234, 93] on span "Mamitas PH - Sct Gandia" at bounding box center [245, 92] width 63 height 7
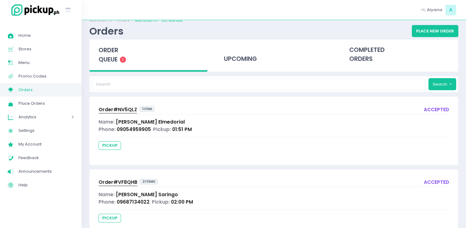
scroll to position [33, 0]
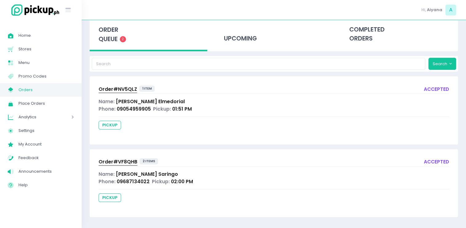
click at [120, 159] on span "Order# VF8QHB" at bounding box center [118, 161] width 39 height 6
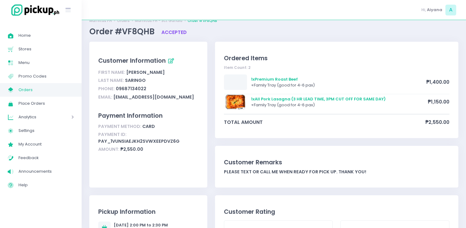
scroll to position [12, 0]
click at [43, 94] on link "My Store Created with Sketch. Orders" at bounding box center [41, 90] width 82 height 14
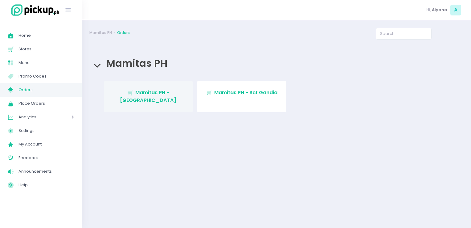
click at [132, 99] on link "Stockholm-icons / Shopping / Cart1 Created with Sketch. Mamitas PH - Blue Ridge" at bounding box center [148, 96] width 89 height 31
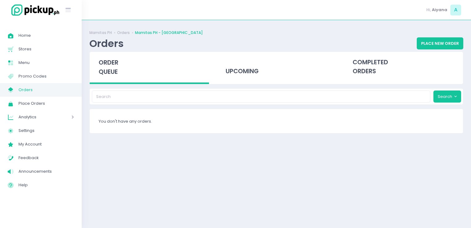
click at [15, 90] on span "My Store Created with Sketch." at bounding box center [13, 90] width 11 height 8
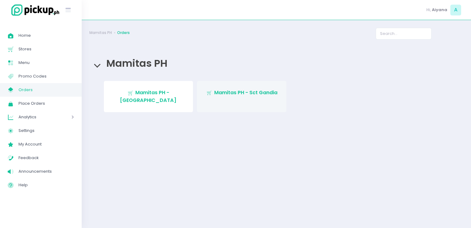
click at [242, 92] on span "Mamitas PH - Sct Gandia" at bounding box center [245, 92] width 63 height 7
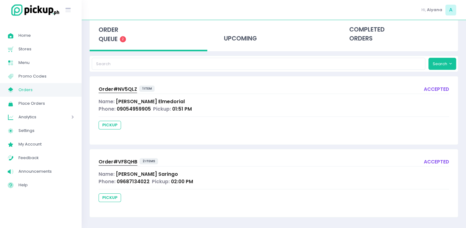
scroll to position [12, 0]
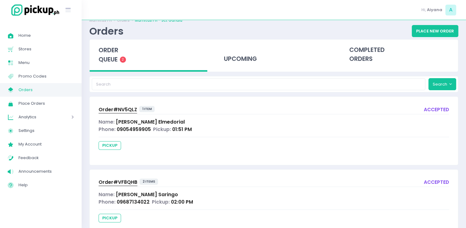
click at [117, 182] on span "Order# VF8QHB" at bounding box center [118, 182] width 39 height 6
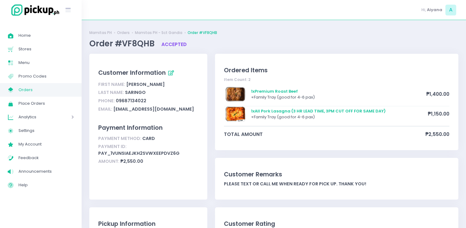
click at [63, 93] on span "Orders" at bounding box center [45, 90] width 55 height 8
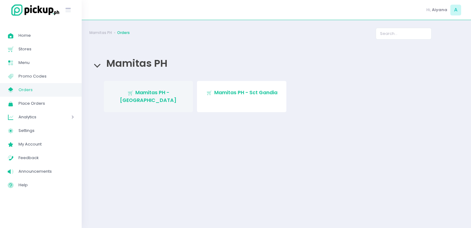
click at [123, 101] on link "Stockholm-icons / Shopping / Cart1 Created with Sketch. Mamitas PH - Blue Ridge" at bounding box center [148, 96] width 89 height 31
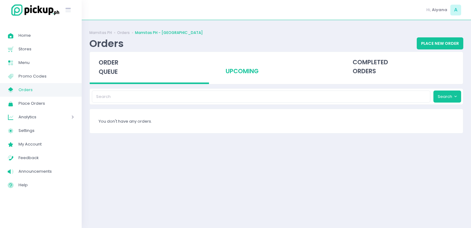
click at [220, 71] on div "upcoming" at bounding box center [276, 67] width 119 height 30
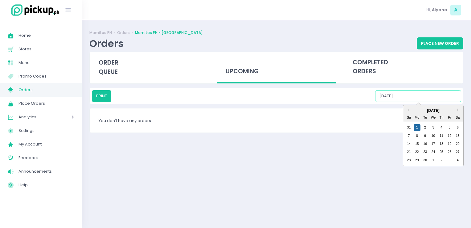
click at [420, 100] on input "09/01/2025" at bounding box center [418, 96] width 86 height 12
click at [425, 128] on div "2" at bounding box center [425, 127] width 7 height 7
drag, startPoint x: 433, startPoint y: 97, endPoint x: 434, endPoint y: 128, distance: 30.9
click at [434, 102] on div "PRINT 09/02/2025 Previous Month Next Month September 2025 Su Mo Tu We Th Fr Sa …" at bounding box center [276, 96] width 369 height 12
click at [434, 128] on div "3" at bounding box center [433, 127] width 7 height 7
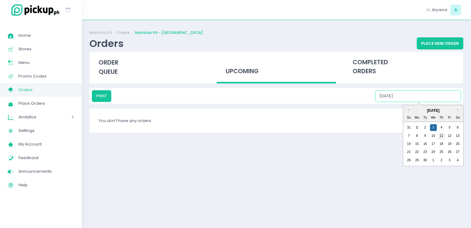
drag, startPoint x: 439, startPoint y: 97, endPoint x: 443, endPoint y: 131, distance: 34.5
click at [443, 102] on div "PRINT 09/03/2025 Previous Month Next Month September 2025 Su Mo Tu We Th Fr Sa …" at bounding box center [276, 96] width 369 height 12
click at [442, 125] on div "4" at bounding box center [441, 127] width 7 height 7
drag, startPoint x: 441, startPoint y: 94, endPoint x: 450, endPoint y: 129, distance: 35.3
click at [450, 102] on div "PRINT 09/04/2025 Previous Month Next Month September 2025 Su Mo Tu We Th Fr Sa …" at bounding box center [276, 96] width 369 height 12
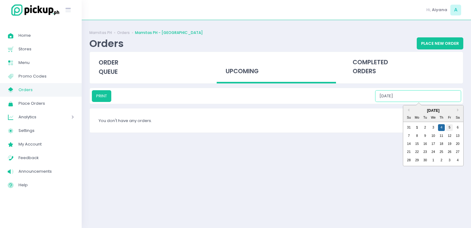
click at [450, 129] on div "5" at bounding box center [449, 127] width 7 height 7
drag, startPoint x: 444, startPoint y: 97, endPoint x: 460, endPoint y: 126, distance: 33.0
click at [460, 102] on div "PRINT 09/05/2025 Previous Month Next Month September 2025 Su Mo Tu We Th Fr Sa …" at bounding box center [276, 96] width 369 height 12
click at [460, 126] on div "6" at bounding box center [457, 127] width 7 height 7
drag, startPoint x: 439, startPoint y: 93, endPoint x: 410, endPoint y: 137, distance: 52.2
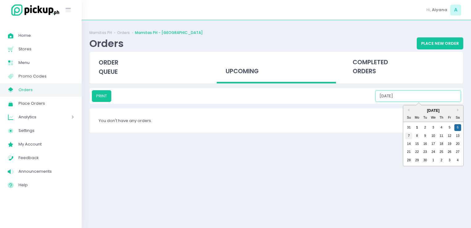
click at [410, 102] on div "PRINT 09/06/2025 Previous Month Next Month September 2025 Su Mo Tu We Th Fr Sa …" at bounding box center [276, 96] width 369 height 12
click at [410, 137] on div "7" at bounding box center [408, 135] width 7 height 7
type input "09/07/2025"
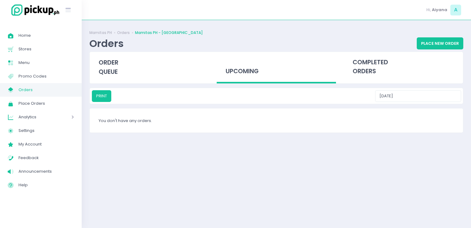
click at [68, 89] on span "Orders" at bounding box center [45, 90] width 55 height 8
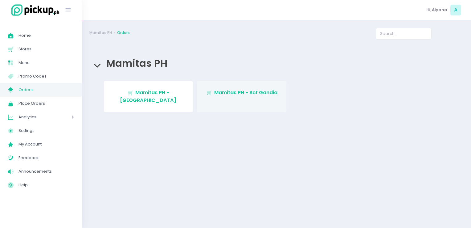
click at [246, 93] on span "Mamitas PH - Sct Gandia" at bounding box center [245, 92] width 63 height 7
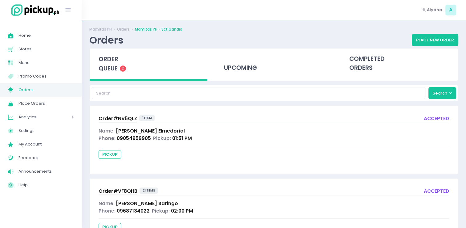
scroll to position [3, 0]
click at [232, 64] on div "upcoming" at bounding box center [274, 64] width 118 height 30
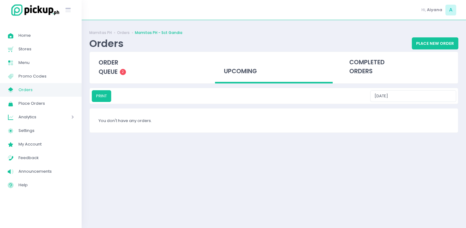
scroll to position [0, 0]
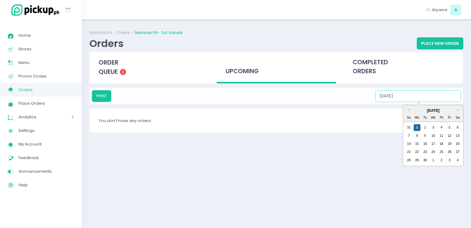
click at [416, 92] on input "09/01/2025" at bounding box center [418, 96] width 86 height 12
click at [425, 127] on div "2" at bounding box center [425, 127] width 7 height 7
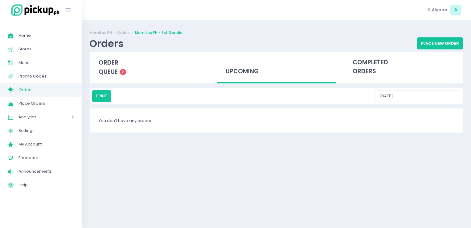
click at [430, 101] on div "PRINT 09/02/2025" at bounding box center [276, 96] width 373 height 16
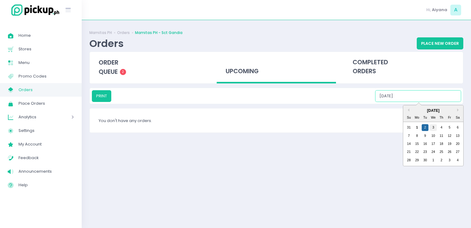
drag, startPoint x: 430, startPoint y: 100, endPoint x: 433, endPoint y: 129, distance: 29.8
click at [433, 102] on div "PRINT 09/02/2025 Previous Month Next Month September 2025 Su Mo Tu We Th Fr Sa …" at bounding box center [276, 96] width 369 height 12
click at [433, 129] on div "3" at bounding box center [433, 127] width 7 height 7
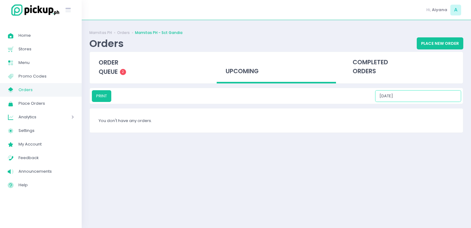
click at [437, 99] on input "09/03/2025" at bounding box center [418, 96] width 86 height 12
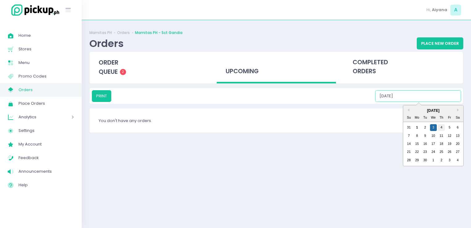
click at [441, 125] on div "4" at bounding box center [441, 127] width 7 height 7
drag, startPoint x: 443, startPoint y: 99, endPoint x: 449, endPoint y: 126, distance: 27.7
click at [449, 102] on div "PRINT 09/04/2025 Previous Month Next Month September 2025 Su Mo Tu We Th Fr Sa …" at bounding box center [276, 96] width 369 height 12
click at [449, 126] on div "5" at bounding box center [449, 127] width 7 height 7
click at [451, 99] on input "09/05/2025" at bounding box center [418, 96] width 86 height 12
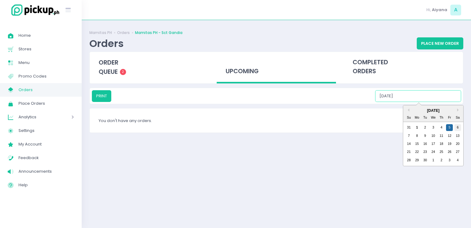
click at [458, 124] on div "6" at bounding box center [457, 127] width 7 height 7
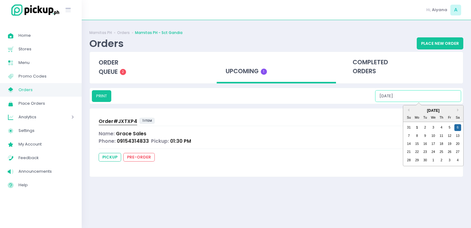
click at [437, 96] on input "09/06/2025" at bounding box center [418, 96] width 86 height 12
click at [407, 137] on div "7" at bounding box center [408, 135] width 7 height 7
type input "09/07/2025"
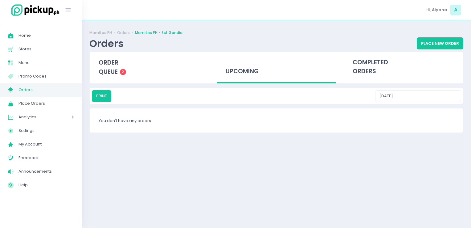
click at [41, 88] on span "Orders" at bounding box center [45, 90] width 55 height 8
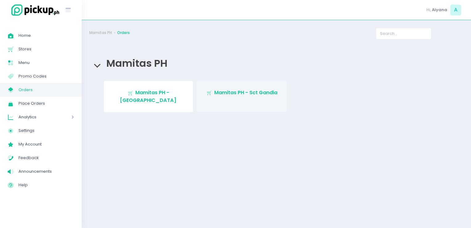
click at [227, 94] on span "Mamitas PH - Sct Gandia" at bounding box center [245, 92] width 63 height 7
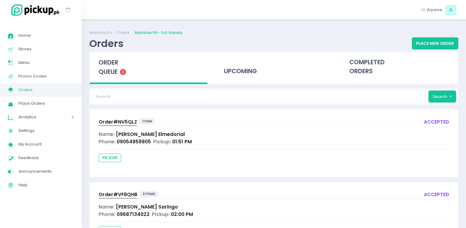
click at [44, 92] on span "Orders" at bounding box center [45, 90] width 55 height 8
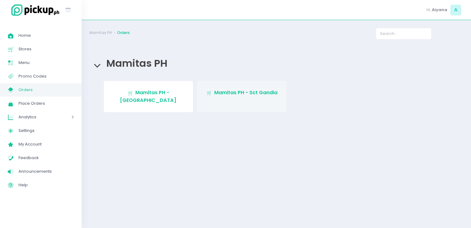
click at [216, 92] on span "Mamitas PH - Sct Gandia" at bounding box center [245, 92] width 63 height 7
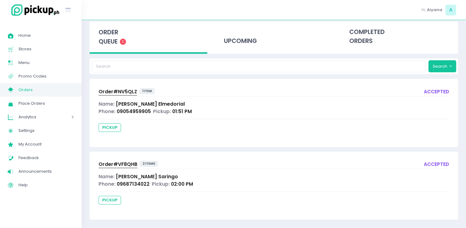
scroll to position [24, 0]
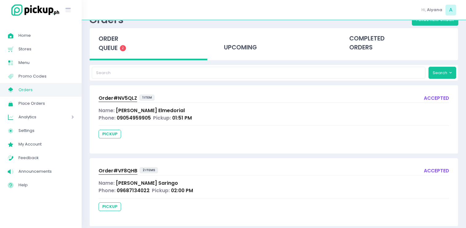
click at [115, 174] on link "Order# VF8QHB" at bounding box center [118, 171] width 39 height 8
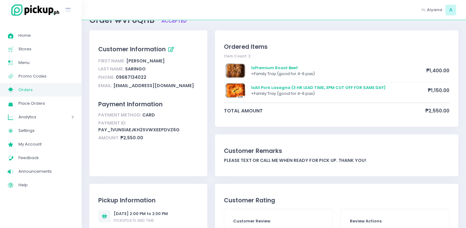
scroll to position [17, 0]
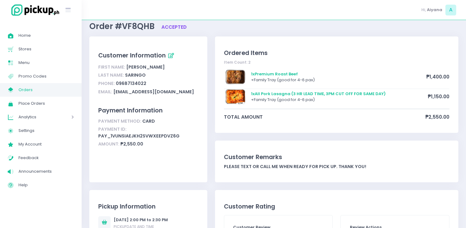
click at [30, 91] on span "Orders" at bounding box center [45, 90] width 55 height 8
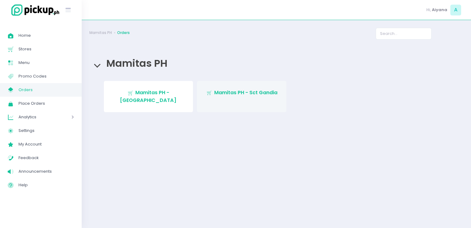
click at [269, 92] on span "Mamitas PH - Sct Gandia" at bounding box center [245, 92] width 63 height 7
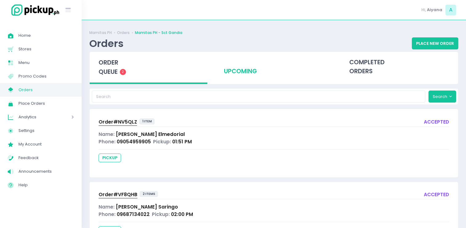
click at [245, 65] on div "upcoming" at bounding box center [274, 67] width 118 height 30
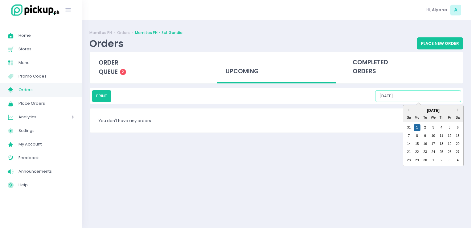
click at [420, 99] on input "09/01/2025" at bounding box center [418, 96] width 86 height 12
click at [425, 126] on div "2" at bounding box center [425, 127] width 7 height 7
click at [438, 95] on input "09/02/2025" at bounding box center [418, 96] width 86 height 12
click at [433, 128] on div "3" at bounding box center [433, 127] width 7 height 7
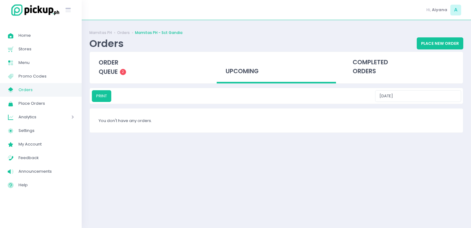
click at [439, 101] on div "PRINT 09/03/2025" at bounding box center [276, 96] width 373 height 16
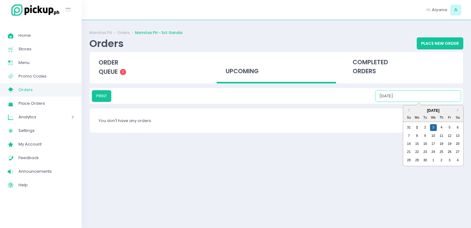
click at [439, 100] on input "09/03/2025" at bounding box center [418, 96] width 86 height 12
click at [442, 128] on div "4" at bounding box center [441, 127] width 7 height 7
click at [438, 99] on input "09/04/2025" at bounding box center [418, 96] width 86 height 12
click at [447, 125] on div "5" at bounding box center [449, 127] width 7 height 7
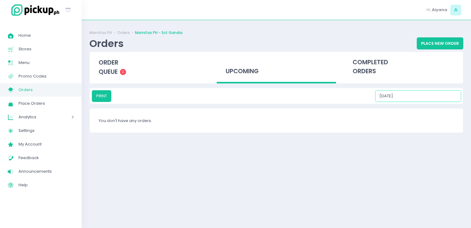
click at [442, 91] on input "09/05/2025" at bounding box center [418, 96] width 86 height 12
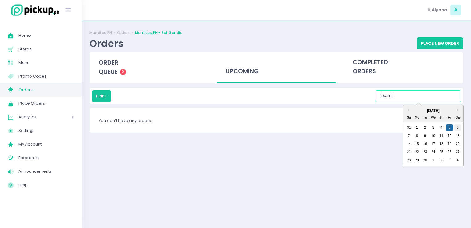
click at [458, 127] on div "6" at bounding box center [457, 127] width 7 height 7
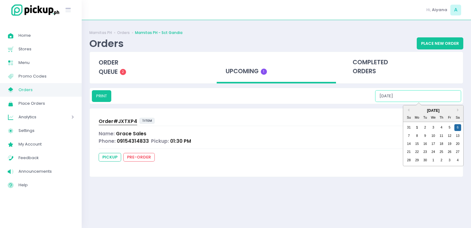
click at [448, 97] on input "09/06/2025" at bounding box center [418, 96] width 86 height 12
click at [409, 136] on div "7" at bounding box center [408, 135] width 7 height 7
type input "09/07/2025"
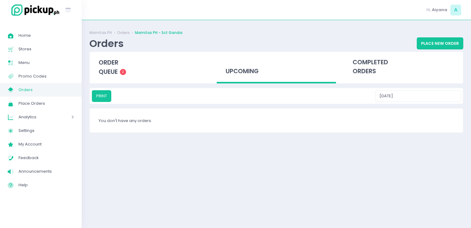
click at [63, 89] on span "Orders" at bounding box center [45, 90] width 55 height 8
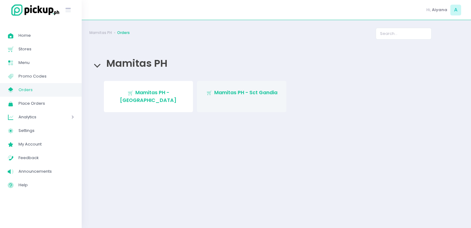
click at [222, 96] on span "Mamitas PH - Sct Gandia" at bounding box center [245, 92] width 63 height 7
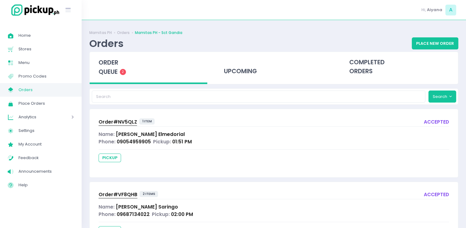
click at [31, 91] on span "Orders" at bounding box center [45, 90] width 55 height 8
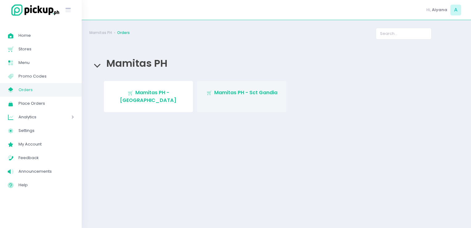
click at [268, 91] on span "Mamitas PH - Sct Gandia" at bounding box center [245, 92] width 63 height 7
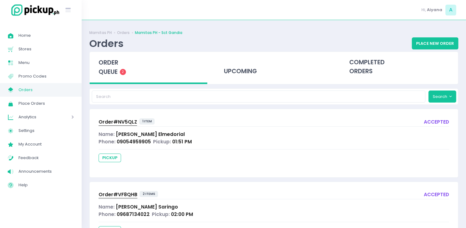
click at [67, 88] on span "Orders" at bounding box center [45, 90] width 55 height 8
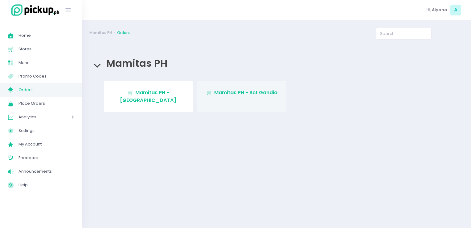
click at [208, 88] on link "Stockholm-icons / Shopping / Cart1 Created with Sketch. Mamitas PH - Sct Gandia" at bounding box center [241, 96] width 89 height 31
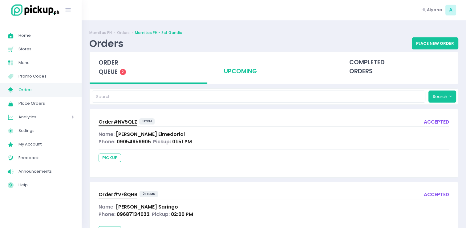
click at [244, 71] on div "upcoming" at bounding box center [274, 67] width 118 height 30
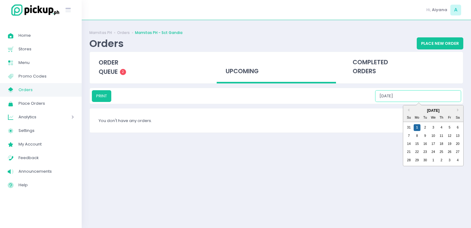
click at [413, 94] on input "09/01/2025" at bounding box center [418, 96] width 86 height 12
click at [422, 125] on div "2" at bounding box center [425, 127] width 7 height 7
click at [424, 98] on input "09/02/2025" at bounding box center [418, 96] width 86 height 12
click at [433, 127] on div "3" at bounding box center [433, 127] width 7 height 7
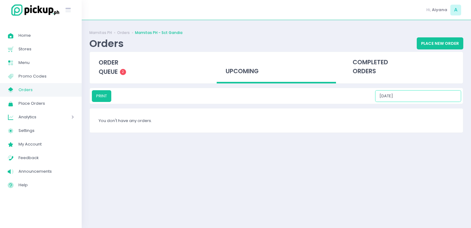
click at [446, 101] on input "09/03/2025" at bounding box center [418, 96] width 86 height 12
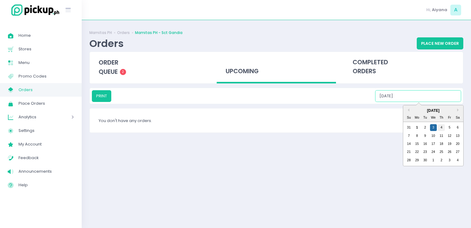
click at [441, 126] on div "4" at bounding box center [441, 127] width 7 height 7
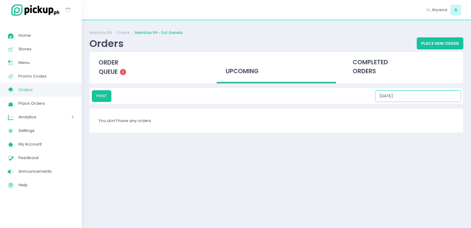
click at [441, 94] on input "09/04/2025" at bounding box center [418, 96] width 86 height 12
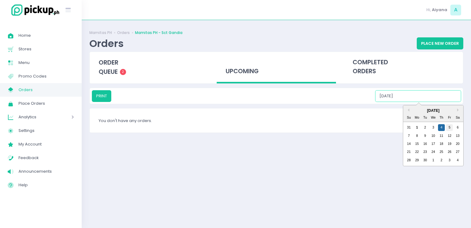
click at [450, 126] on div "5" at bounding box center [449, 127] width 7 height 7
click at [447, 97] on input "09/05/2025" at bounding box center [418, 96] width 86 height 12
click at [456, 128] on div "6" at bounding box center [457, 127] width 7 height 7
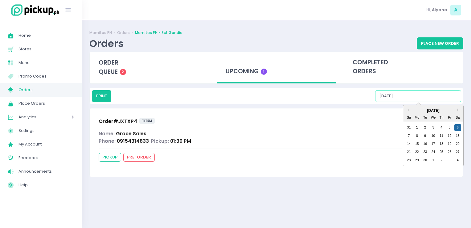
click at [438, 99] on input "09/06/2025" at bounding box center [418, 96] width 86 height 12
click at [407, 136] on div "7" at bounding box center [408, 135] width 7 height 7
type input "09/07/2025"
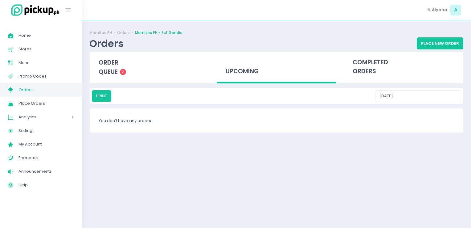
click at [56, 88] on span "Orders" at bounding box center [45, 90] width 55 height 8
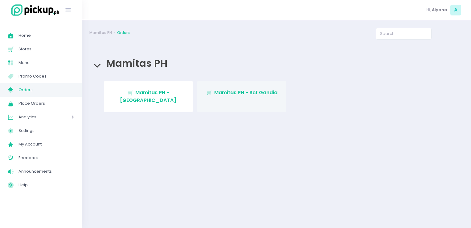
click at [230, 94] on span "Mamitas PH - Sct Gandia" at bounding box center [245, 92] width 63 height 7
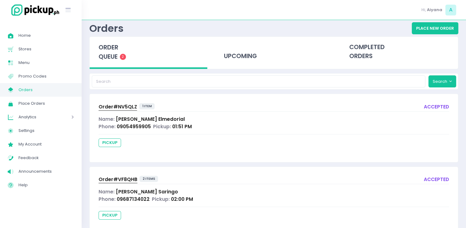
scroll to position [15, 0]
click at [224, 51] on div "upcoming" at bounding box center [274, 52] width 118 height 30
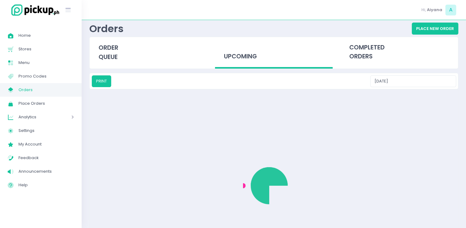
scroll to position [0, 0]
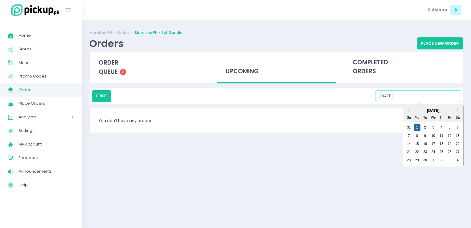
click at [434, 101] on input "09/01/2025" at bounding box center [418, 96] width 86 height 12
click at [424, 125] on div "2" at bounding box center [425, 127] width 7 height 7
drag, startPoint x: 444, startPoint y: 92, endPoint x: 432, endPoint y: 126, distance: 35.6
click at [432, 102] on div "PRINT 09/02/2025 Previous Month Next Month September 2025 Su Mo Tu We Th Fr Sa …" at bounding box center [276, 96] width 369 height 12
click at [432, 126] on div "3" at bounding box center [433, 127] width 7 height 7
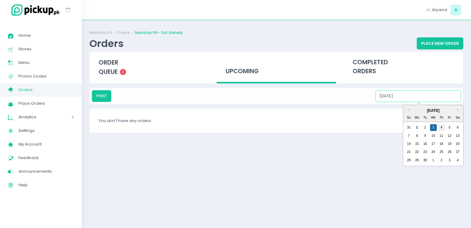
drag, startPoint x: 438, startPoint y: 97, endPoint x: 443, endPoint y: 127, distance: 30.3
click at [443, 102] on div "PRINT 09/03/2025 Previous Month Next Month September 2025 Su Mo Tu We Th Fr Sa …" at bounding box center [276, 96] width 369 height 12
click at [443, 127] on div "4" at bounding box center [441, 127] width 7 height 7
click at [447, 92] on input "09/04/2025" at bounding box center [418, 96] width 86 height 12
click at [450, 126] on div "5" at bounding box center [449, 127] width 7 height 7
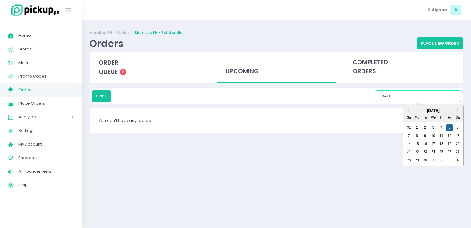
click at [452, 97] on input "09/05/2025" at bounding box center [418, 96] width 86 height 12
click at [459, 127] on div "6" at bounding box center [457, 127] width 7 height 7
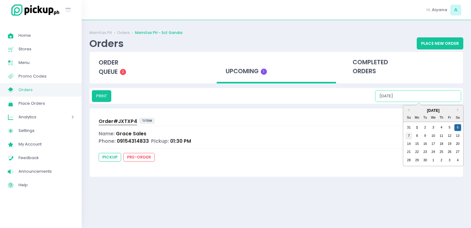
drag, startPoint x: 441, startPoint y: 99, endPoint x: 409, endPoint y: 133, distance: 45.8
click at [409, 102] on div "PRINT 09/06/2025 Previous Month Next Month September 2025 Su Mo Tu We Th Fr Sa …" at bounding box center [276, 96] width 369 height 12
click at [409, 133] on div "7" at bounding box center [408, 135] width 7 height 7
type input "09/07/2025"
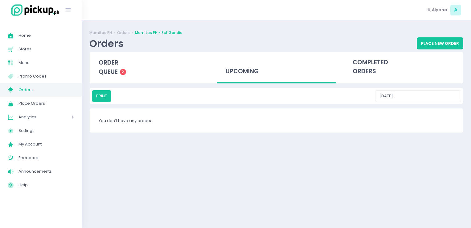
click at [59, 88] on span "Orders" at bounding box center [45, 90] width 55 height 8
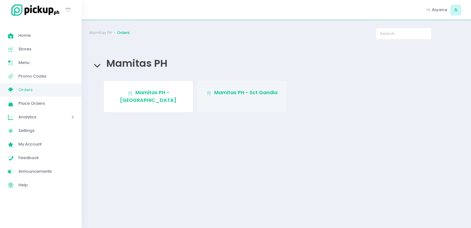
click at [229, 92] on span "Mamitas PH - Sct Gandia" at bounding box center [245, 92] width 63 height 7
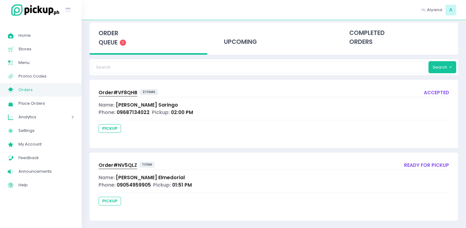
scroll to position [33, 0]
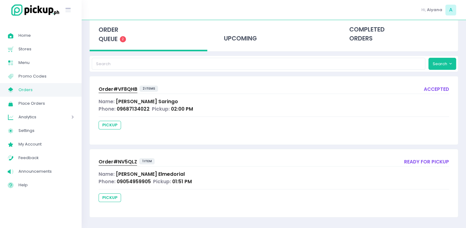
click at [118, 83] on div "Order# VF8QHB 2 items accepted Name: Vanessa Saringo Phone: 09687134022 Pickup:…" at bounding box center [274, 110] width 369 height 68
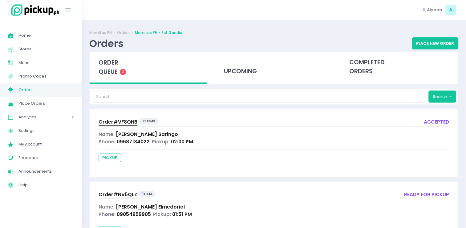
click at [118, 186] on div "Order# NV5QLZ 1 item ready for pickup Name: Krisha Elmedorial Phone: 0905495990…" at bounding box center [274, 216] width 369 height 68
click at [119, 193] on span "Order# NV5QLZ" at bounding box center [118, 194] width 39 height 6
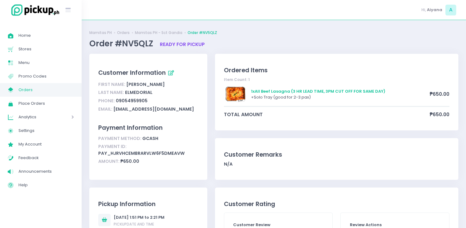
click at [43, 86] on span "Orders" at bounding box center [45, 90] width 55 height 8
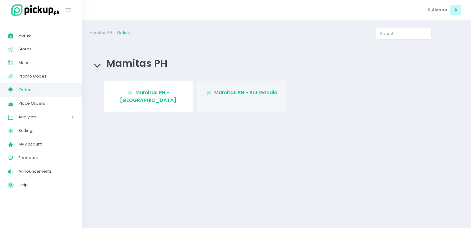
click at [232, 94] on span "Mamitas PH - Sct Gandia" at bounding box center [245, 92] width 63 height 7
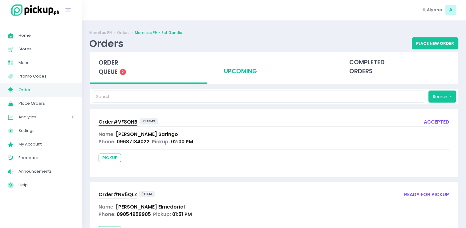
click at [255, 63] on div "upcoming" at bounding box center [274, 67] width 118 height 30
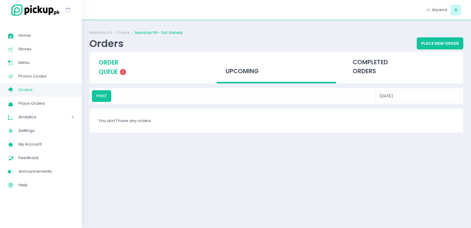
click at [151, 64] on div "order queue 2" at bounding box center [149, 67] width 119 height 31
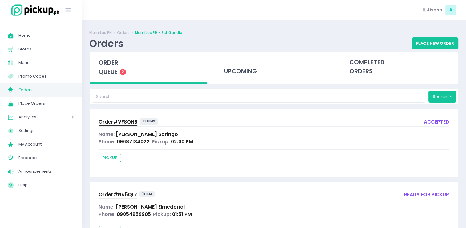
scroll to position [33, 0]
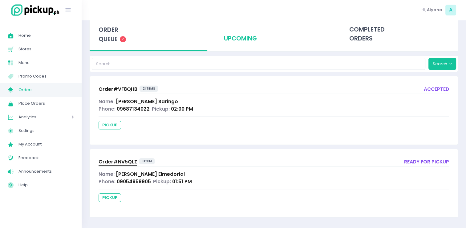
click at [234, 45] on div "upcoming" at bounding box center [274, 34] width 118 height 30
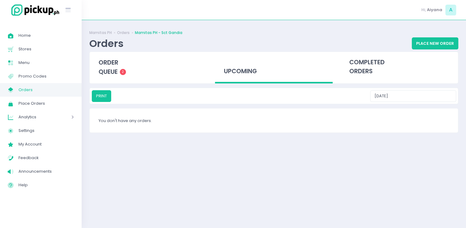
scroll to position [0, 0]
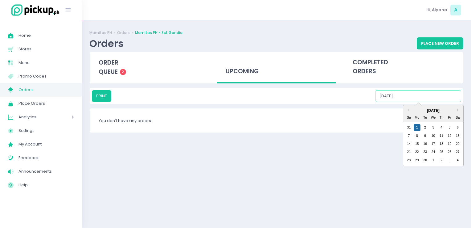
click at [429, 98] on input "09/01/2025" at bounding box center [418, 96] width 86 height 12
click at [426, 126] on div "2" at bounding box center [425, 127] width 7 height 7
drag, startPoint x: 439, startPoint y: 99, endPoint x: 434, endPoint y: 126, distance: 27.6
click at [434, 102] on div "PRINT 09/02/2025 Previous Month Next Month September 2025 Su Mo Tu We Th Fr Sa …" at bounding box center [276, 96] width 369 height 12
click at [434, 126] on div "3" at bounding box center [433, 127] width 7 height 7
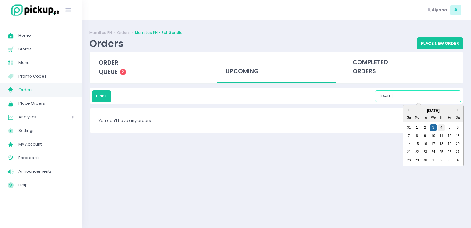
drag, startPoint x: 442, startPoint y: 95, endPoint x: 440, endPoint y: 125, distance: 30.6
click at [440, 102] on div "PRINT 09/03/2025 Previous Month Next Month September 2025 Su Mo Tu We Th Fr Sa …" at bounding box center [276, 96] width 369 height 12
click at [440, 125] on div "4" at bounding box center [441, 127] width 7 height 7
click at [450, 100] on input "09/04/2025" at bounding box center [418, 96] width 86 height 12
click at [449, 126] on div "5" at bounding box center [449, 127] width 7 height 7
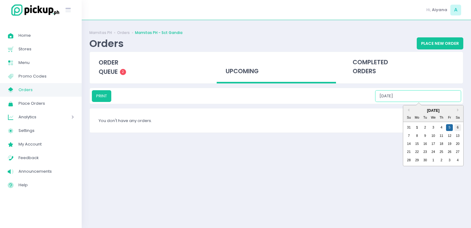
drag, startPoint x: 454, startPoint y: 98, endPoint x: 456, endPoint y: 124, distance: 26.3
click at [456, 102] on div "PRINT 09/05/2025 Previous Month Next Month September 2025 Su Mo Tu We Th Fr Sa …" at bounding box center [276, 96] width 369 height 12
click at [456, 124] on div "6" at bounding box center [457, 127] width 7 height 7
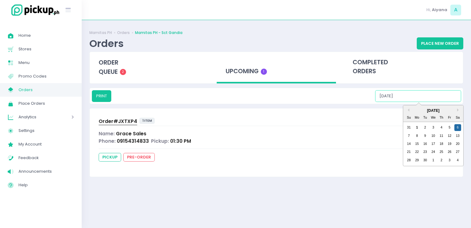
click at [443, 96] on input "09/06/2025" at bounding box center [418, 96] width 86 height 12
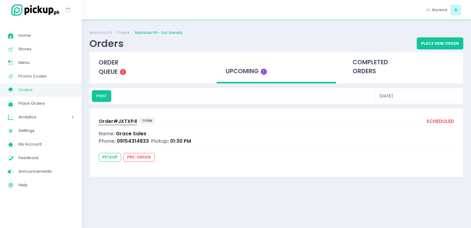
click at [271, 64] on div "upcoming 1" at bounding box center [276, 68] width 119 height 32
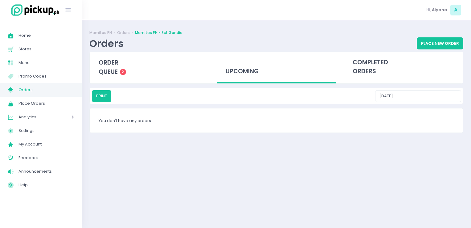
click at [247, 75] on div "upcoming" at bounding box center [276, 68] width 119 height 32
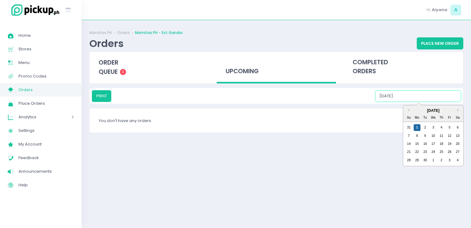
click at [423, 96] on input "09/01/2025" at bounding box center [418, 96] width 86 height 12
click at [408, 135] on div "7" at bounding box center [408, 135] width 7 height 7
type input "09/07/2025"
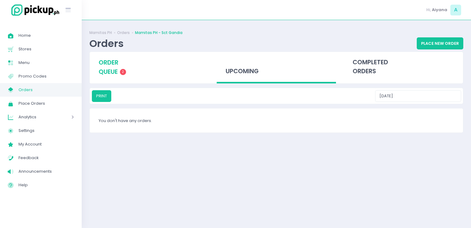
click at [127, 65] on div "order queue 2" at bounding box center [149, 67] width 119 height 31
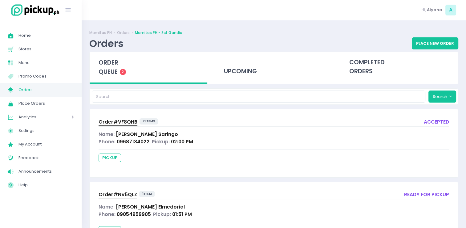
click at [61, 92] on span "Orders" at bounding box center [45, 90] width 55 height 8
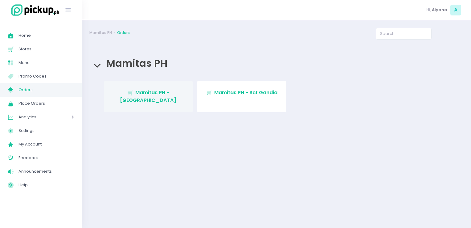
click at [168, 95] on span "Mamitas PH - Blue Ridge" at bounding box center [148, 96] width 57 height 14
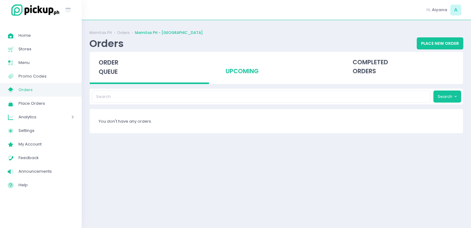
click at [287, 74] on div "upcoming" at bounding box center [276, 67] width 119 height 30
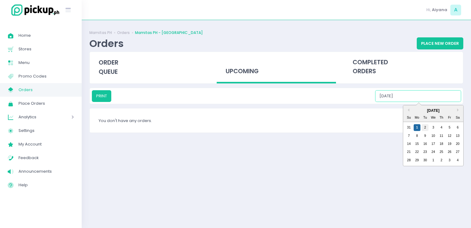
drag, startPoint x: 421, startPoint y: 96, endPoint x: 423, endPoint y: 125, distance: 29.1
click at [423, 102] on div "PRINT 09/01/2025 Previous Month Next Month September 2025 Su Mo Tu We Th Fr Sa …" at bounding box center [276, 96] width 369 height 12
click at [423, 125] on div "2" at bounding box center [425, 127] width 7 height 7
drag, startPoint x: 431, startPoint y: 96, endPoint x: 430, endPoint y: 129, distance: 33.3
click at [430, 102] on div "PRINT 09/02/2025 Previous Month Next Month September 2025 Su Mo Tu We Th Fr Sa …" at bounding box center [276, 96] width 369 height 12
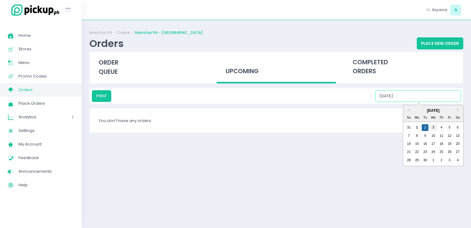
click at [430, 129] on div "3" at bounding box center [433, 127] width 7 height 7
drag, startPoint x: 441, startPoint y: 101, endPoint x: 443, endPoint y: 128, distance: 27.2
click at [443, 102] on div "PRINT 09/03/2025 Previous Month Next Month September 2025 Su Mo Tu We Th Fr Sa …" at bounding box center [276, 96] width 369 height 12
click at [443, 128] on div "4" at bounding box center [441, 127] width 7 height 7
drag, startPoint x: 442, startPoint y: 96, endPoint x: 449, endPoint y: 128, distance: 32.2
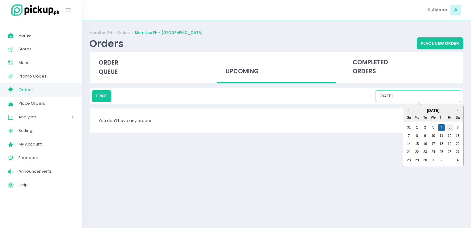
click at [449, 102] on div "PRINT 09/04/2025 Previous Month Next Month September 2025 Su Mo Tu We Th Fr Sa …" at bounding box center [276, 96] width 369 height 12
click at [449, 128] on div "5" at bounding box center [449, 127] width 7 height 7
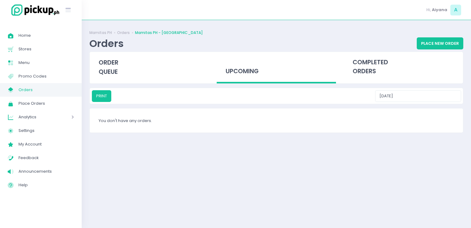
click at [450, 102] on div "PRINT 09/05/2025" at bounding box center [276, 96] width 373 height 16
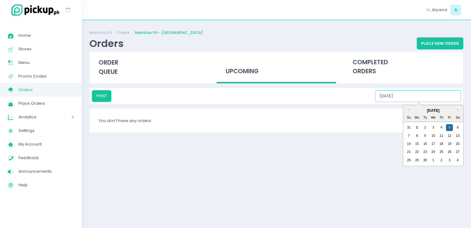
click at [450, 98] on input "09/05/2025" at bounding box center [418, 96] width 86 height 12
click at [456, 127] on div "6" at bounding box center [457, 127] width 7 height 7
drag, startPoint x: 440, startPoint y: 95, endPoint x: 407, endPoint y: 138, distance: 54.3
click at [407, 102] on div "PRINT 09/06/2025 Previous Month Next Month September 2025 Su Mo Tu We Th Fr Sa …" at bounding box center [276, 96] width 369 height 12
click at [407, 138] on div "7" at bounding box center [408, 135] width 7 height 7
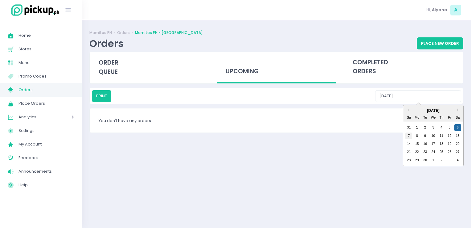
type input "09/07/2025"
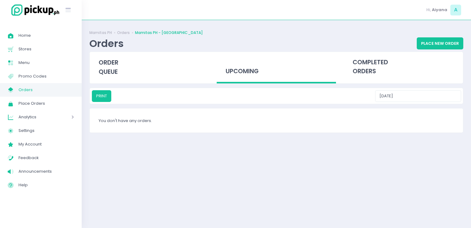
click at [66, 88] on span "Orders" at bounding box center [45, 90] width 55 height 8
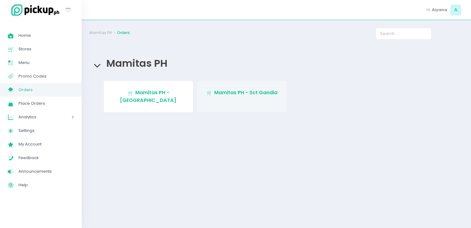
click at [248, 96] on span "Mamitas PH - Sct Gandia" at bounding box center [245, 92] width 63 height 7
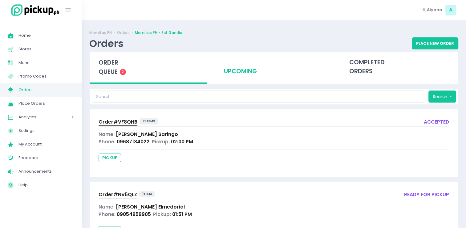
click at [236, 75] on div "upcoming" at bounding box center [274, 67] width 118 height 30
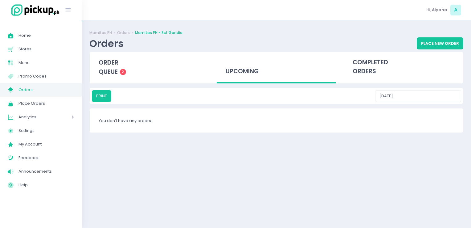
click at [417, 104] on div "Mamitas PH Orders Mamitas PH - Sct Gandia Orders Place New Order order queue 2 …" at bounding box center [276, 124] width 389 height 192
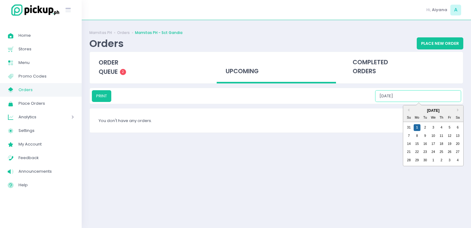
click at [420, 98] on input "09/01/2025" at bounding box center [418, 96] width 86 height 12
click at [423, 124] on div "2" at bounding box center [425, 127] width 7 height 7
drag, startPoint x: 433, startPoint y: 99, endPoint x: 432, endPoint y: 130, distance: 31.5
click at [432, 102] on div "PRINT 09/02/2025 Previous Month Next Month September 2025 Su Mo Tu We Th Fr Sa …" at bounding box center [276, 96] width 369 height 12
click at [432, 130] on div "3" at bounding box center [433, 127] width 7 height 7
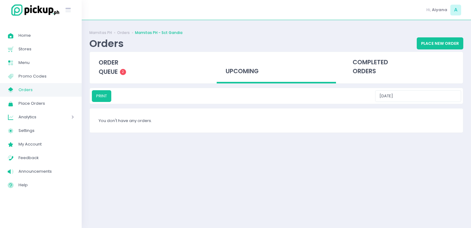
click at [442, 102] on div "PRINT 09/03/2025" at bounding box center [276, 96] width 373 height 16
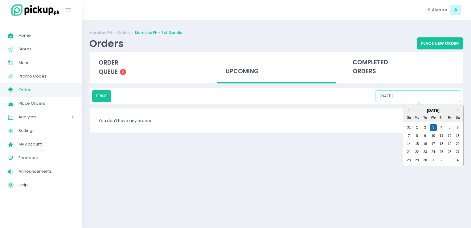
click at [442, 99] on input "09/03/2025" at bounding box center [418, 96] width 86 height 12
click at [440, 129] on div "4" at bounding box center [441, 127] width 7 height 7
click at [443, 92] on input "09/04/2025" at bounding box center [418, 96] width 86 height 12
click at [451, 126] on div "5" at bounding box center [449, 127] width 7 height 7
click at [445, 92] on input "09/05/2025" at bounding box center [418, 96] width 86 height 12
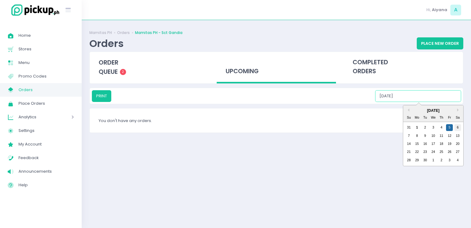
click at [458, 125] on div "6" at bounding box center [457, 127] width 7 height 7
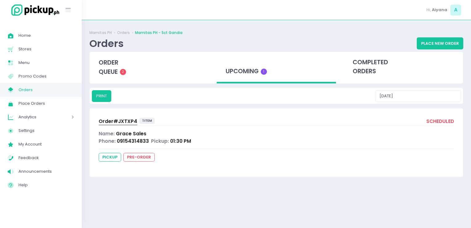
click at [420, 84] on div "Mamitas PH Orders Mamitas PH - Sct Gandia Orders Place New Order order queue 2 …" at bounding box center [276, 124] width 389 height 192
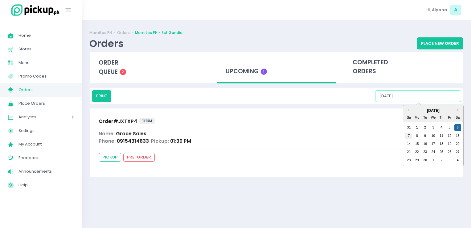
drag, startPoint x: 421, startPoint y: 92, endPoint x: 408, endPoint y: 134, distance: 43.9
click at [408, 102] on div "PRINT 09/06/2025 Previous Month Next Month September 2025 Su Mo Tu We Th Fr Sa …" at bounding box center [276, 96] width 369 height 12
click at [408, 134] on div "7" at bounding box center [408, 135] width 7 height 7
type input "09/07/2025"
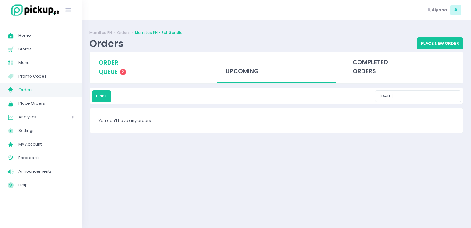
click at [117, 75] on span "order queue" at bounding box center [109, 67] width 20 height 18
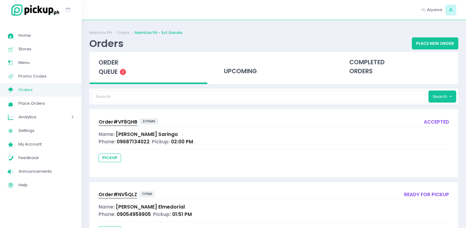
click at [49, 91] on span "Orders" at bounding box center [45, 90] width 55 height 8
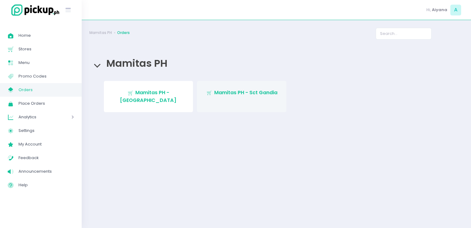
click at [244, 103] on link "Stockholm-icons / Shopping / Cart1 Created with Sketch. Mamitas PH - Sct Gandia" at bounding box center [241, 96] width 89 height 31
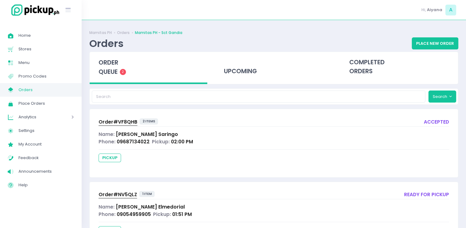
click at [264, 83] on div "upcoming" at bounding box center [273, 68] width 125 height 32
click at [256, 77] on div "upcoming" at bounding box center [274, 67] width 118 height 30
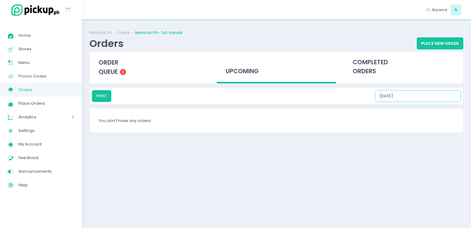
click at [407, 91] on input "09/01/2025" at bounding box center [418, 96] width 86 height 12
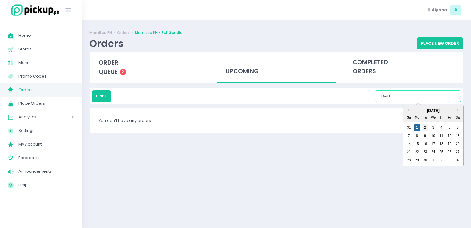
click at [427, 124] on div "2" at bounding box center [425, 127] width 7 height 7
type input "09/02/2025"
drag, startPoint x: 425, startPoint y: 99, endPoint x: 437, endPoint y: 126, distance: 29.8
click at [437, 102] on div "PRINT 09/02/2025 Previous Month Next Month September 2025 Su Mo Tu We Th Fr Sa …" at bounding box center [276, 96] width 369 height 12
click at [437, 126] on div "31 1 2 3 4 5 6" at bounding box center [433, 127] width 57 height 8
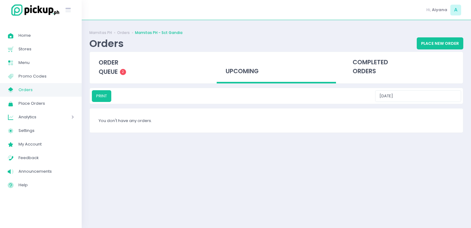
click at [60, 92] on span "Orders" at bounding box center [45, 90] width 55 height 8
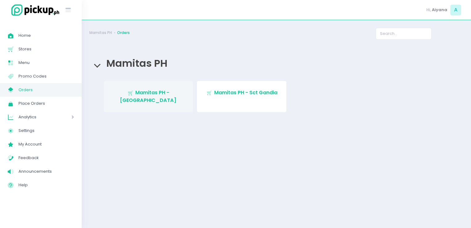
click at [157, 93] on span "Mamitas PH - Blue Ridge" at bounding box center [148, 96] width 57 height 14
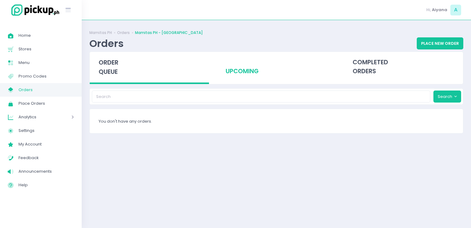
click at [272, 70] on div "upcoming" at bounding box center [276, 67] width 119 height 30
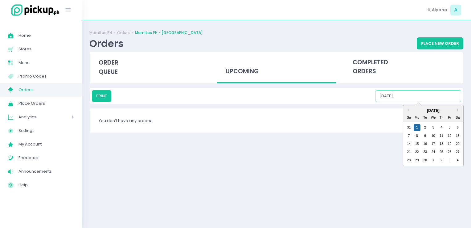
click at [416, 93] on input "09/01/2025" at bounding box center [418, 96] width 86 height 12
click at [427, 125] on div "2" at bounding box center [425, 127] width 7 height 7
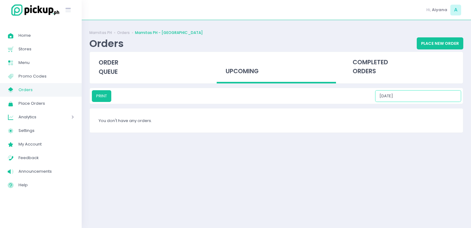
click at [428, 98] on input "09/02/2025" at bounding box center [418, 96] width 86 height 12
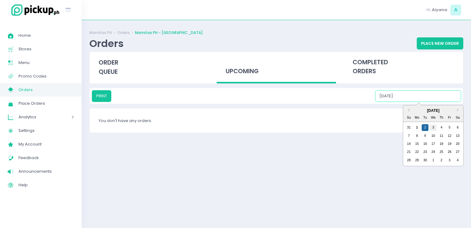
click at [433, 126] on div "3" at bounding box center [433, 127] width 7 height 7
click at [437, 92] on input "09/03/2025" at bounding box center [418, 96] width 86 height 12
click at [442, 125] on div "4" at bounding box center [441, 127] width 7 height 7
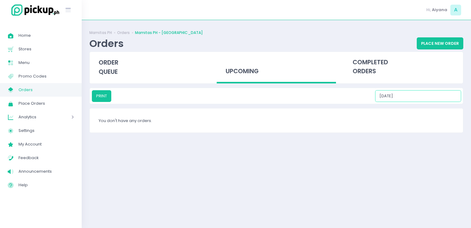
click at [443, 94] on input "09/04/2025" at bounding box center [418, 96] width 86 height 12
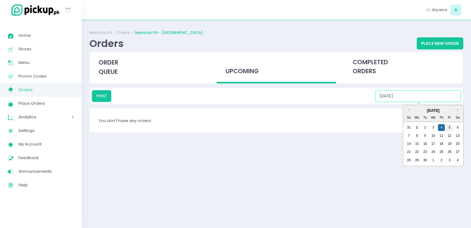
click at [451, 124] on div "5" at bounding box center [449, 127] width 7 height 7
drag, startPoint x: 448, startPoint y: 99, endPoint x: 457, endPoint y: 127, distance: 29.2
click at [457, 102] on div "PRINT 09/05/2025 Previous Month Next Month September 2025 Su Mo Tu We Th Fr Sa …" at bounding box center [276, 96] width 369 height 12
click at [457, 127] on div "6" at bounding box center [457, 127] width 7 height 7
click at [438, 91] on input "09/06/2025" at bounding box center [418, 96] width 86 height 12
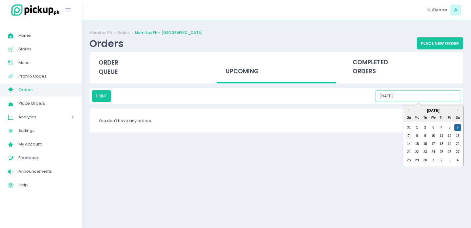
click at [409, 135] on div "7" at bounding box center [408, 135] width 7 height 7
type input "09/07/2025"
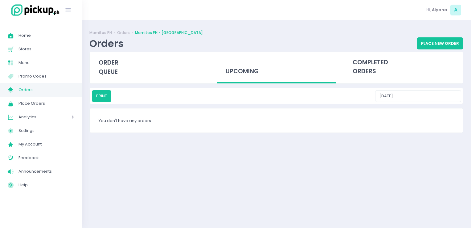
click at [67, 89] on span "Orders" at bounding box center [45, 90] width 55 height 8
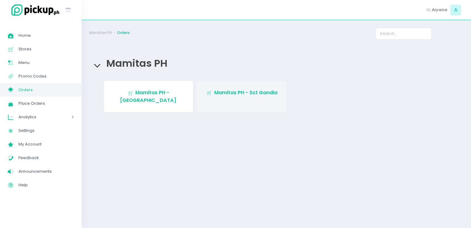
click at [207, 102] on link "Stockholm-icons / Shopping / Cart1 Created with Sketch. Mamitas PH - Sct Gandia" at bounding box center [241, 96] width 89 height 31
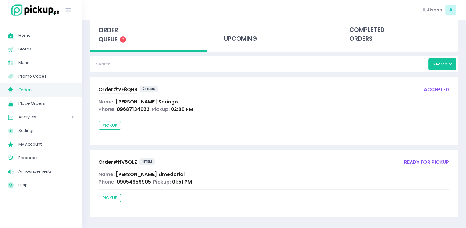
scroll to position [33, 0]
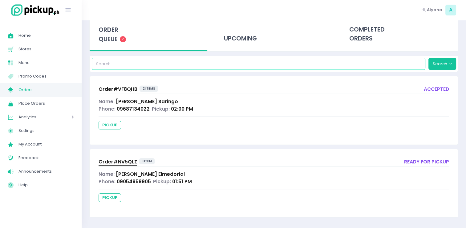
click at [186, 67] on input "search" at bounding box center [259, 64] width 334 height 12
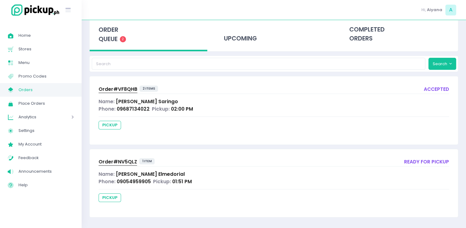
click at [207, 93] on div at bounding box center [274, 93] width 351 height 0
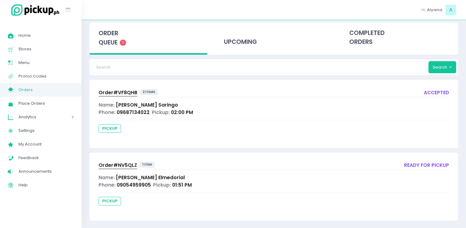
scroll to position [29, 0]
click at [60, 88] on span "Orders" at bounding box center [45, 90] width 55 height 8
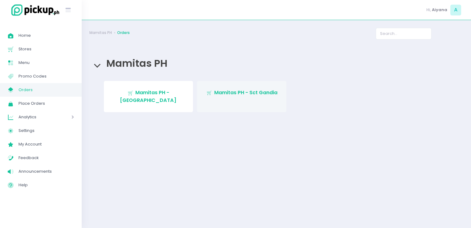
click at [254, 97] on link "Stockholm-icons / Shopping / Cart1 Created with Sketch. Mamitas PH - Sct Gandia" at bounding box center [241, 96] width 89 height 31
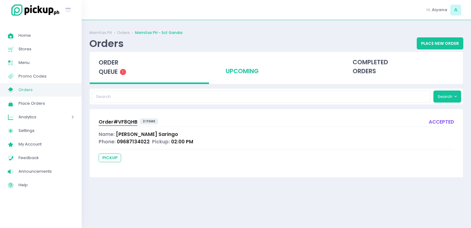
click at [248, 60] on div "upcoming" at bounding box center [276, 67] width 119 height 30
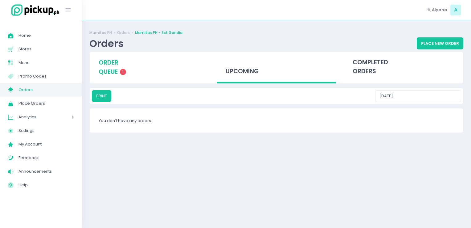
click at [116, 66] on span "order queue" at bounding box center [109, 67] width 20 height 18
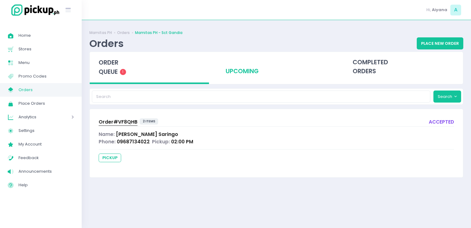
click at [244, 69] on div "upcoming" at bounding box center [276, 67] width 119 height 30
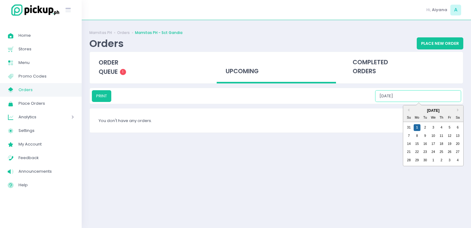
click at [438, 98] on input "09/01/2025" at bounding box center [418, 96] width 86 height 12
click at [425, 127] on div "2" at bounding box center [425, 127] width 7 height 7
type input "09/02/2025"
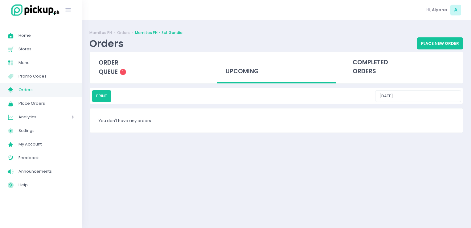
click at [55, 94] on link "My Store Created with Sketch. Orders" at bounding box center [41, 90] width 82 height 14
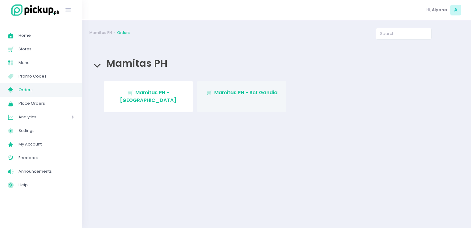
click at [211, 89] on span "Stockholm-icons / Shopping / Cart1 Created with Sketch." at bounding box center [209, 92] width 6 height 7
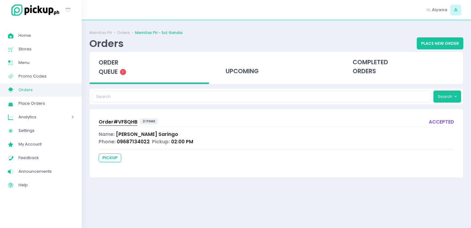
click at [48, 92] on span "Orders" at bounding box center [45, 90] width 55 height 8
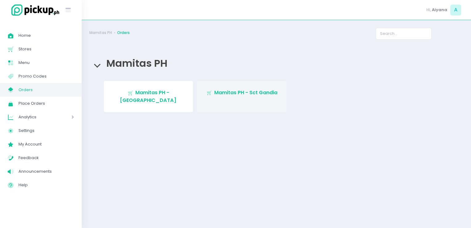
click at [221, 97] on link "Stockholm-icons / Shopping / Cart1 Created with Sketch. Mamitas PH - Sct Gandia" at bounding box center [241, 96] width 89 height 31
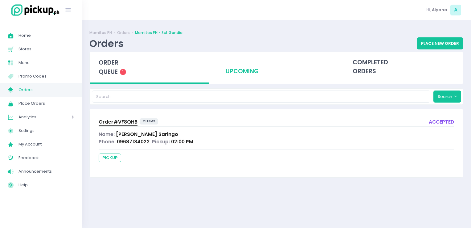
click at [255, 69] on div "upcoming" at bounding box center [276, 67] width 119 height 30
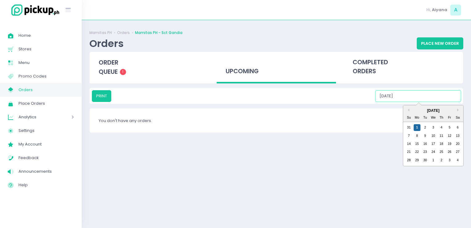
click at [443, 94] on input "09/01/2025" at bounding box center [418, 96] width 86 height 12
click at [426, 125] on div "2" at bounding box center [425, 127] width 7 height 7
click at [430, 99] on input "09/02/2025" at bounding box center [418, 96] width 86 height 12
click at [434, 129] on div "3" at bounding box center [433, 127] width 7 height 7
click at [437, 97] on input "09/03/2025" at bounding box center [418, 96] width 86 height 12
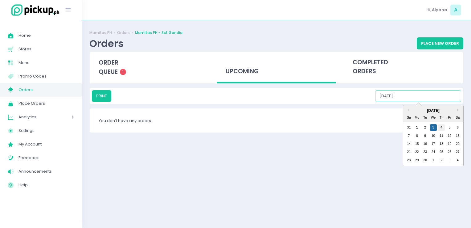
click at [441, 125] on div "4" at bounding box center [441, 127] width 7 height 7
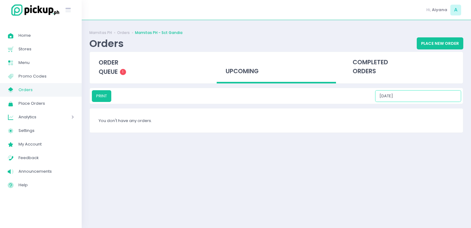
click at [439, 94] on input "09/04/2025" at bounding box center [418, 96] width 86 height 12
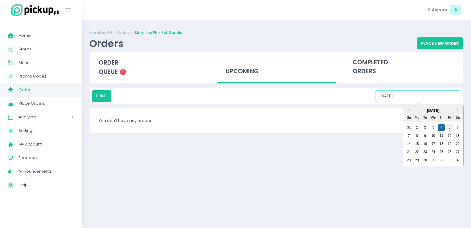
click at [450, 125] on div "5" at bounding box center [449, 127] width 7 height 7
click at [446, 96] on input "09/05/2025" at bounding box center [418, 96] width 86 height 12
click at [459, 124] on div "6" at bounding box center [457, 127] width 7 height 7
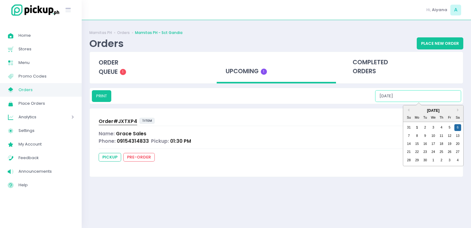
click at [446, 97] on input "09/06/2025" at bounding box center [418, 96] width 86 height 12
click at [408, 132] on div "7" at bounding box center [408, 135] width 7 height 7
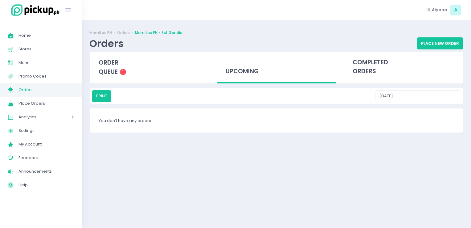
click at [228, 62] on div "upcoming" at bounding box center [276, 68] width 119 height 32
type input "09/01/2025"
click at [36, 92] on span "Orders" at bounding box center [45, 90] width 55 height 8
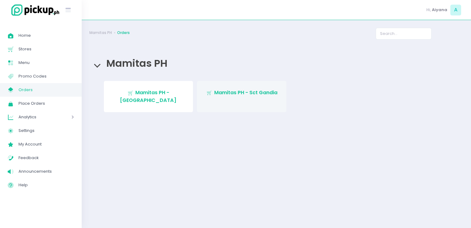
click at [250, 98] on link "Stockholm-icons / Shopping / Cart1 Created with Sketch. Mamitas PH - Sct Gandia" at bounding box center [241, 96] width 89 height 31
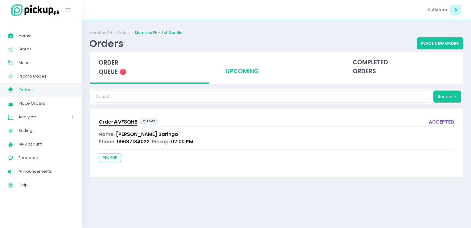
click at [245, 76] on div "upcoming" at bounding box center [276, 67] width 119 height 30
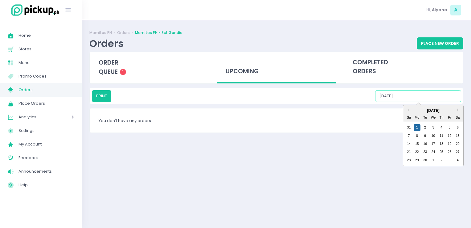
click at [414, 101] on input "09/01/2025" at bounding box center [418, 96] width 86 height 12
click at [425, 128] on div "2" at bounding box center [425, 127] width 7 height 7
click at [434, 101] on input "09/02/2025" at bounding box center [418, 96] width 86 height 12
click at [432, 126] on div "3" at bounding box center [433, 127] width 7 height 7
drag, startPoint x: 439, startPoint y: 98, endPoint x: 444, endPoint y: 129, distance: 30.9
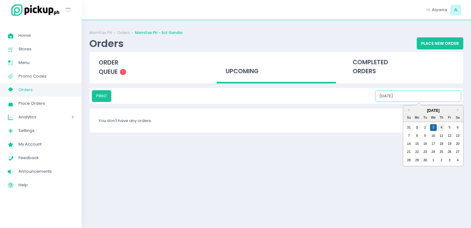
click at [444, 102] on div "PRINT 09/03/2025 Previous Month Next Month September 2025 Su Mo Tu We Th Fr Sa …" at bounding box center [276, 96] width 369 height 12
click at [444, 129] on div "4" at bounding box center [441, 127] width 7 height 7
drag, startPoint x: 441, startPoint y: 101, endPoint x: 450, endPoint y: 125, distance: 25.1
click at [450, 102] on div "PRINT 09/04/2025 Previous Month Next Month September 2025 Su Mo Tu We Th Fr Sa …" at bounding box center [276, 96] width 369 height 12
click at [450, 125] on div "5" at bounding box center [449, 127] width 7 height 7
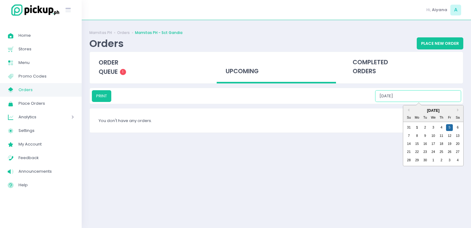
click at [441, 98] on input "09/05/2025" at bounding box center [418, 96] width 86 height 12
click at [454, 127] on div "6" at bounding box center [457, 127] width 7 height 7
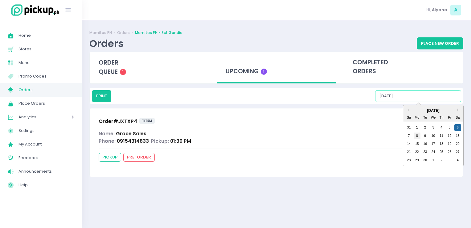
drag, startPoint x: 436, startPoint y: 95, endPoint x: 417, endPoint y: 132, distance: 41.8
click at [417, 102] on div "PRINT 09/06/2025 Previous Month Next Month September 2025 Su Mo Tu We Th Fr Sa …" at bounding box center [276, 96] width 369 height 12
click at [417, 132] on div "8" at bounding box center [417, 135] width 7 height 7
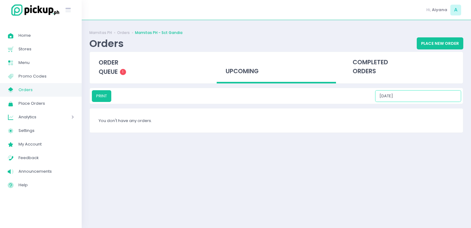
click at [420, 99] on input "09/08/2025" at bounding box center [418, 96] width 86 height 12
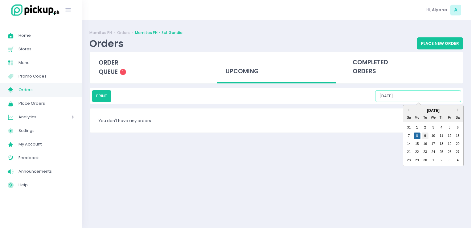
click at [425, 136] on div "9" at bounding box center [425, 135] width 7 height 7
type input "09/09/2025"
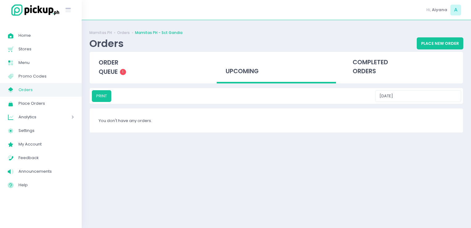
click at [72, 88] on span "Orders" at bounding box center [45, 90] width 55 height 8
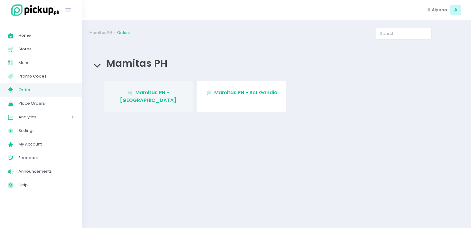
click at [131, 92] on span "Mamitas PH - Blue Ridge" at bounding box center [148, 96] width 57 height 14
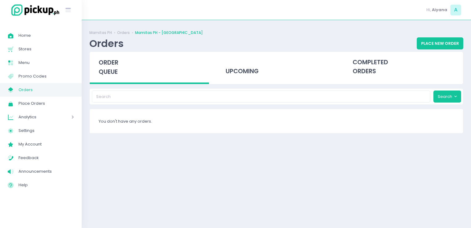
click at [213, 68] on div "upcoming" at bounding box center [276, 68] width 127 height 32
click at [236, 66] on div "upcoming" at bounding box center [276, 67] width 119 height 30
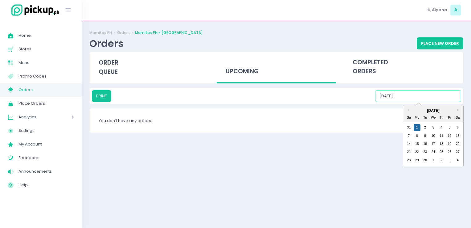
click at [414, 94] on input "09/01/2025" at bounding box center [418, 96] width 86 height 12
click at [426, 125] on div "2" at bounding box center [425, 127] width 7 height 7
drag, startPoint x: 432, startPoint y: 99, endPoint x: 435, endPoint y: 125, distance: 26.5
click at [435, 102] on div "PRINT 09/02/2025 Previous Month Next Month September 2025 Su Mo Tu We Th Fr Sa …" at bounding box center [276, 96] width 369 height 12
click at [435, 125] on div "3" at bounding box center [433, 127] width 7 height 7
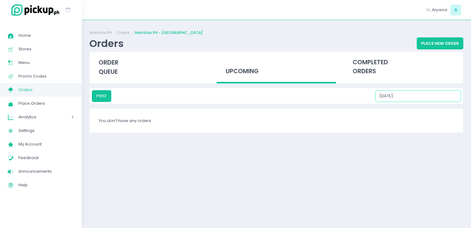
click at [427, 96] on input "09/03/2025" at bounding box center [418, 96] width 86 height 12
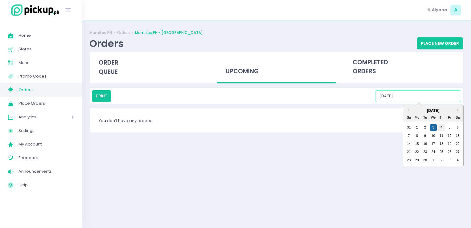
click at [440, 125] on div "4" at bounding box center [441, 127] width 7 height 7
click at [439, 95] on input "09/04/2025" at bounding box center [418, 96] width 86 height 12
click at [449, 124] on div "5" at bounding box center [449, 127] width 7 height 7
drag, startPoint x: 443, startPoint y: 97, endPoint x: 459, endPoint y: 128, distance: 35.6
click at [459, 102] on div "PRINT 09/05/2025 Previous Month Next Month September 2025 Su Mo Tu We Th Fr Sa …" at bounding box center [276, 96] width 369 height 12
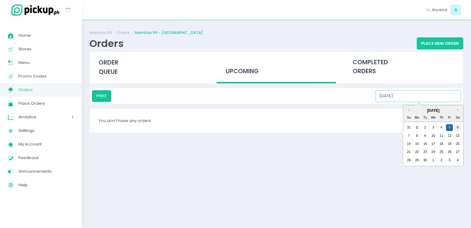
click at [459, 128] on div "6" at bounding box center [457, 127] width 7 height 7
click at [439, 101] on input "09/06/2025" at bounding box center [418, 96] width 86 height 12
click at [410, 133] on div "7" at bounding box center [408, 135] width 7 height 7
type input "09/07/2025"
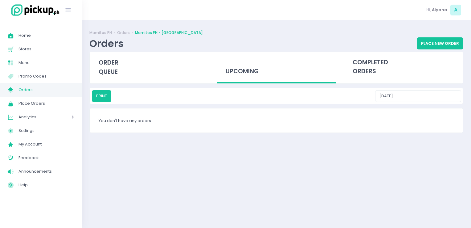
click at [70, 84] on link "My Store Created with Sketch. Orders" at bounding box center [41, 90] width 82 height 14
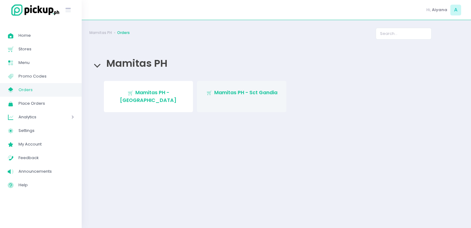
click at [222, 86] on link "Stockholm-icons / Shopping / Cart1 Created with Sketch. Mamitas PH - Sct Gandia" at bounding box center [241, 96] width 89 height 31
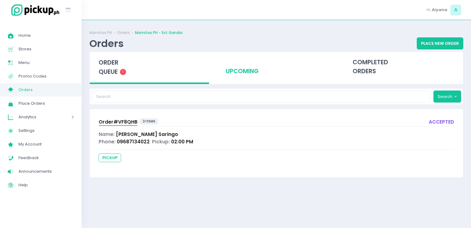
click at [231, 71] on div "upcoming" at bounding box center [276, 67] width 119 height 30
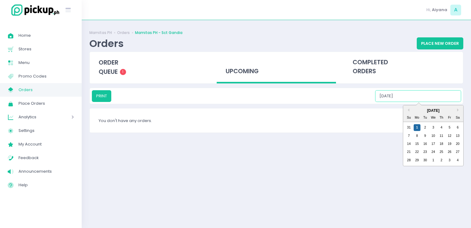
click at [419, 97] on input "09/01/2025" at bounding box center [418, 96] width 86 height 12
click at [426, 126] on div "2" at bounding box center [425, 127] width 7 height 7
drag, startPoint x: 414, startPoint y: 97, endPoint x: 433, endPoint y: 129, distance: 37.3
click at [433, 102] on div "PRINT 09/02/2025 Previous Month Next Month September 2025 Su Mo Tu We Th Fr Sa …" at bounding box center [276, 96] width 369 height 12
click at [433, 129] on div "3" at bounding box center [433, 127] width 7 height 7
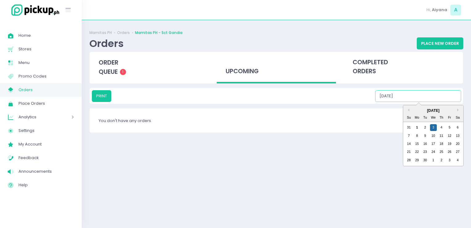
click at [434, 101] on input "09/03/2025" at bounding box center [418, 96] width 86 height 12
click at [441, 128] on div "4" at bounding box center [441, 127] width 7 height 7
drag, startPoint x: 430, startPoint y: 94, endPoint x: 450, endPoint y: 128, distance: 38.7
click at [450, 102] on div "PRINT 09/04/2025 Previous Month Next Month September 2025 Su Mo Tu We Th Fr Sa …" at bounding box center [276, 96] width 369 height 12
click at [450, 128] on div "5" at bounding box center [449, 127] width 7 height 7
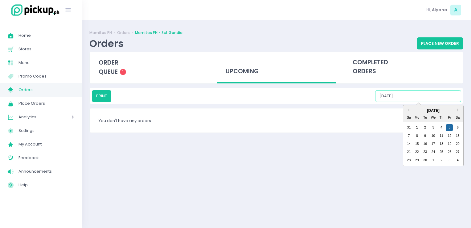
click at [440, 96] on input "09/05/2025" at bounding box center [418, 96] width 86 height 12
click at [456, 129] on div "6" at bounding box center [457, 127] width 7 height 7
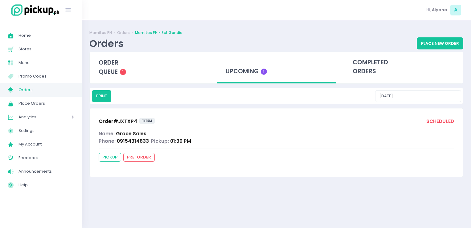
click at [239, 75] on div "upcoming 1" at bounding box center [276, 68] width 119 height 32
type input "09/01/2025"
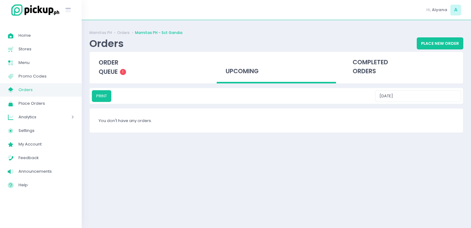
click at [70, 88] on span "Orders" at bounding box center [45, 90] width 55 height 8
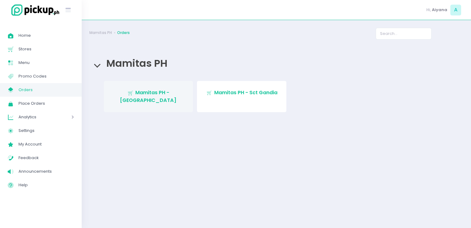
click at [177, 89] on span "Mamitas PH - Blue Ridge" at bounding box center [148, 96] width 57 height 14
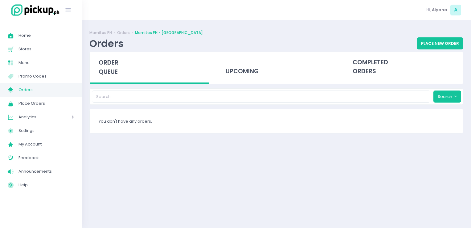
click at [58, 88] on span "Orders" at bounding box center [45, 90] width 55 height 8
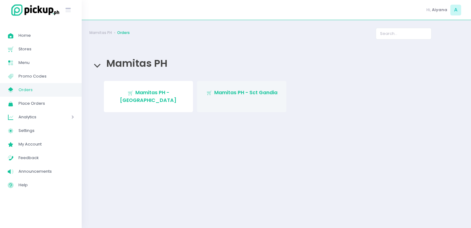
click at [238, 88] on link "Stockholm-icons / Shopping / Cart1 Created with Sketch. Mamitas PH - Sct Gandia" at bounding box center [241, 96] width 89 height 31
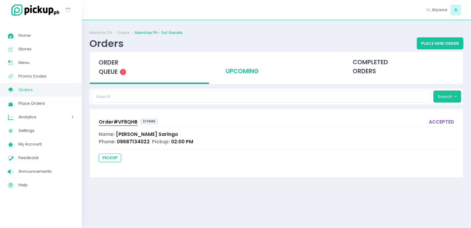
click at [239, 66] on div "upcoming" at bounding box center [276, 67] width 119 height 30
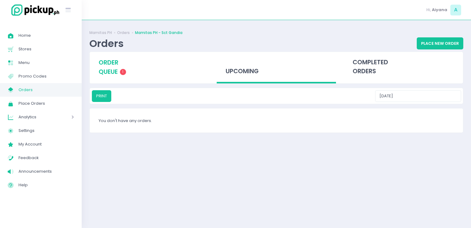
click at [119, 66] on div "order queue 1" at bounding box center [149, 67] width 119 height 31
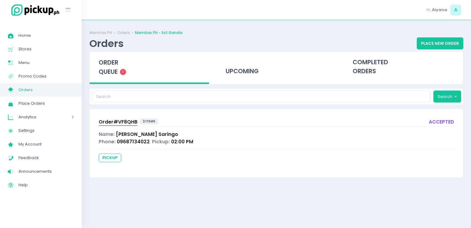
click at [273, 82] on div "upcoming" at bounding box center [276, 68] width 127 height 32
click at [257, 62] on div "upcoming" at bounding box center [276, 67] width 119 height 30
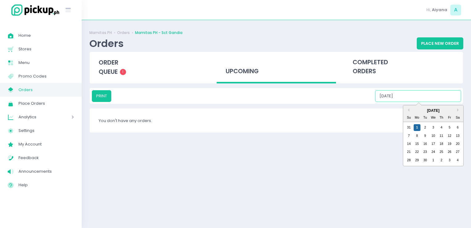
click at [426, 91] on input "09/01/2025" at bounding box center [418, 96] width 86 height 12
click at [423, 124] on div "2" at bounding box center [425, 127] width 7 height 7
click at [431, 99] on input "09/02/2025" at bounding box center [418, 96] width 86 height 12
click at [433, 127] on div "3" at bounding box center [433, 127] width 7 height 7
drag, startPoint x: 438, startPoint y: 99, endPoint x: 440, endPoint y: 125, distance: 26.3
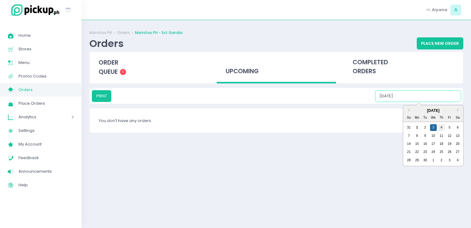
click at [440, 102] on div "PRINT 09/03/2025 Previous Month Next Month September 2025 Su Mo Tu We Th Fr Sa …" at bounding box center [276, 96] width 369 height 12
click at [440, 125] on div "4" at bounding box center [441, 127] width 7 height 7
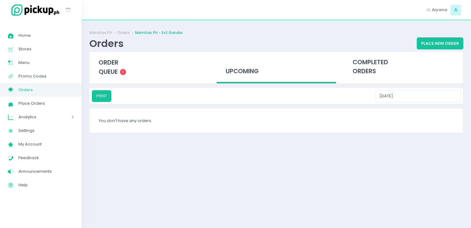
click at [440, 107] on div "Mamitas PH Orders Mamitas PH - Sct Gandia Orders Place New Order order queue 1 …" at bounding box center [276, 124] width 389 height 192
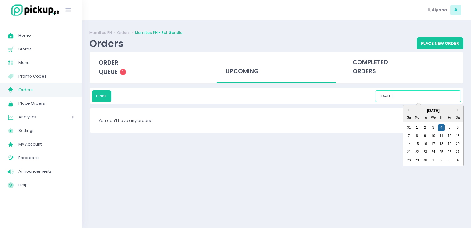
click at [440, 99] on input "09/04/2025" at bounding box center [418, 96] width 86 height 12
click at [448, 125] on div "5" at bounding box center [449, 127] width 7 height 7
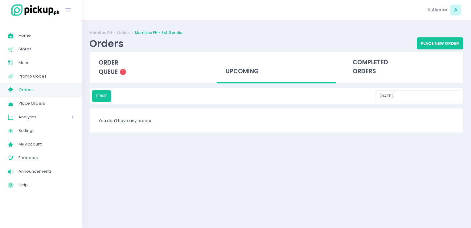
click at [446, 105] on div "Mamitas PH Orders Mamitas PH - Sct Gandia Orders Place New Order order queue 1 …" at bounding box center [276, 124] width 389 height 192
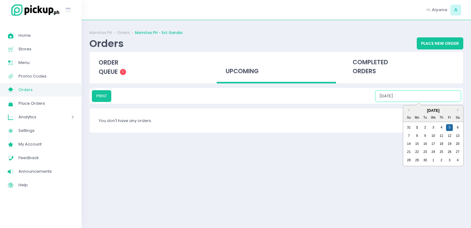
click at [438, 92] on input "09/05/2025" at bounding box center [418, 96] width 86 height 12
click at [456, 124] on div "6" at bounding box center [457, 127] width 7 height 7
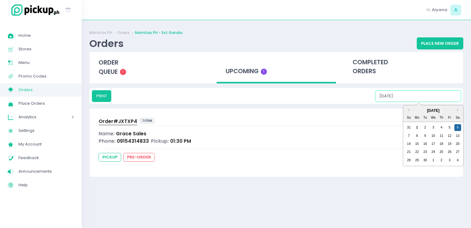
click at [448, 98] on input "09/06/2025" at bounding box center [418, 96] width 86 height 12
click at [412, 134] on div "7" at bounding box center [408, 135] width 7 height 7
type input "09/07/2025"
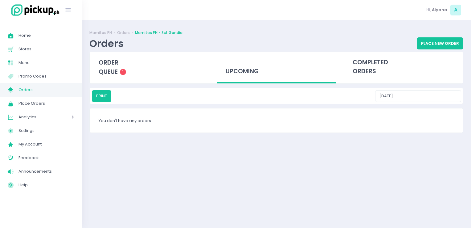
click at [67, 90] on span "Orders" at bounding box center [45, 90] width 55 height 8
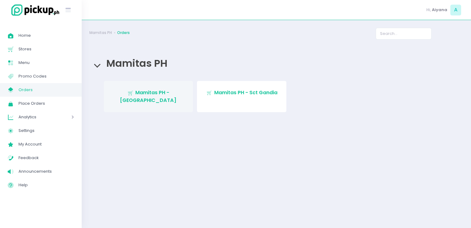
click at [127, 84] on link "Stockholm-icons / Shopping / Cart1 Created with Sketch. Mamitas PH - Blue Ridge" at bounding box center [148, 96] width 89 height 31
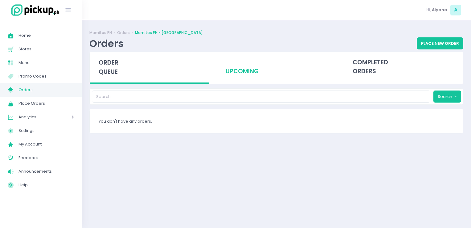
click at [218, 72] on div "upcoming" at bounding box center [276, 67] width 119 height 30
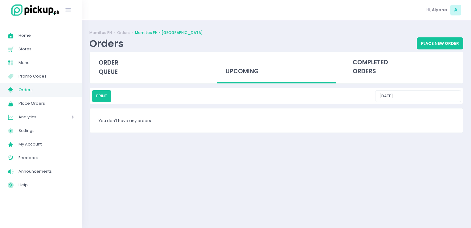
click at [412, 89] on div "PRINT 09/01/2025" at bounding box center [276, 96] width 373 height 16
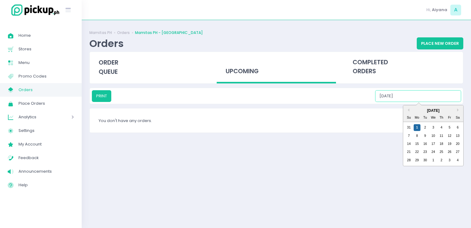
click at [412, 91] on input "09/01/2025" at bounding box center [418, 96] width 86 height 12
click at [423, 125] on div "2" at bounding box center [425, 127] width 7 height 7
click at [428, 97] on input "09/02/2025" at bounding box center [418, 96] width 86 height 12
click at [433, 128] on div "3" at bounding box center [433, 127] width 7 height 7
drag, startPoint x: 430, startPoint y: 94, endPoint x: 439, endPoint y: 124, distance: 30.8
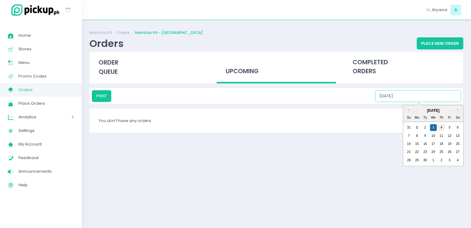
click at [439, 102] on div "PRINT 09/03/2025 Previous Month Next Month September 2025 Su Mo Tu We Th Fr Sa …" at bounding box center [276, 96] width 369 height 12
click at [439, 124] on div "4" at bounding box center [441, 127] width 7 height 7
click at [439, 94] on input "09/04/2025" at bounding box center [418, 96] width 86 height 12
click at [450, 128] on div "5" at bounding box center [449, 127] width 7 height 7
drag, startPoint x: 446, startPoint y: 94, endPoint x: 458, endPoint y: 124, distance: 31.9
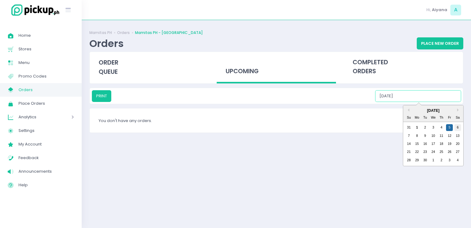
click at [458, 102] on div "PRINT 09/05/2025 Previous Month Next Month September 2025 Su Mo Tu We Th Fr Sa …" at bounding box center [276, 96] width 369 height 12
click at [458, 124] on div "6" at bounding box center [457, 127] width 7 height 7
click at [450, 98] on input "09/06/2025" at bounding box center [418, 96] width 86 height 12
click at [410, 132] on div "7" at bounding box center [408, 135] width 7 height 7
type input "09/07/2025"
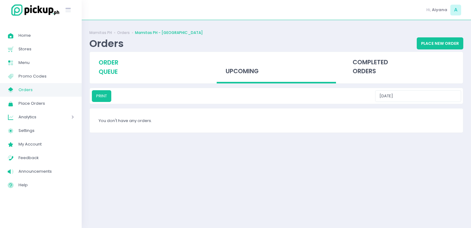
click at [116, 62] on span "order queue" at bounding box center [109, 67] width 20 height 18
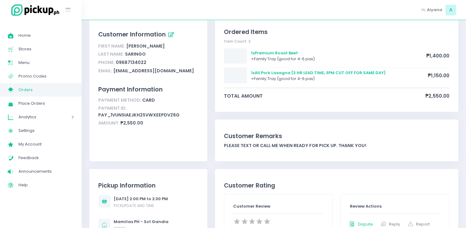
scroll to position [39, 0]
